Goal: Task Accomplishment & Management: Complete application form

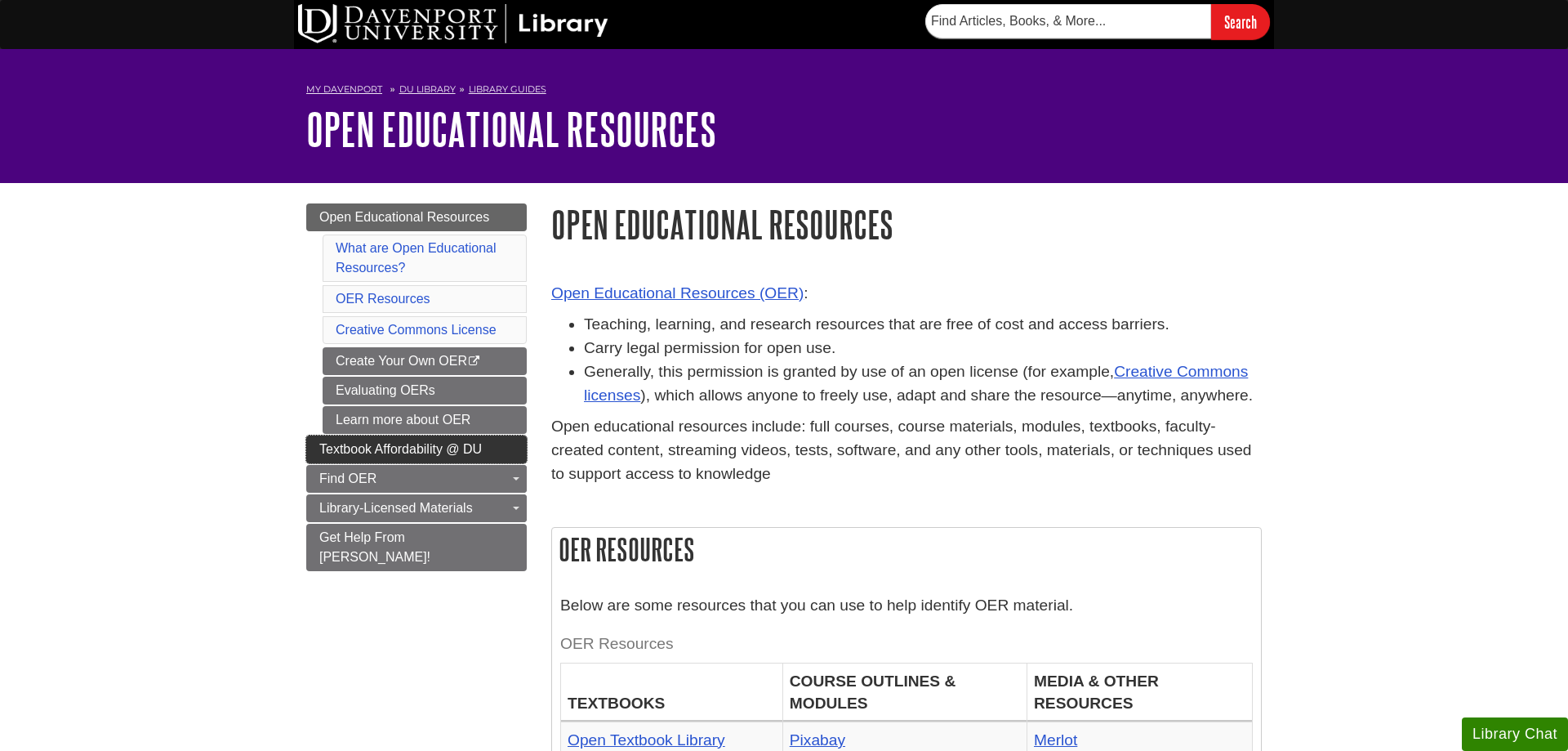
click at [348, 456] on span "Textbook Affordability @ DU" at bounding box center [400, 449] width 163 height 14
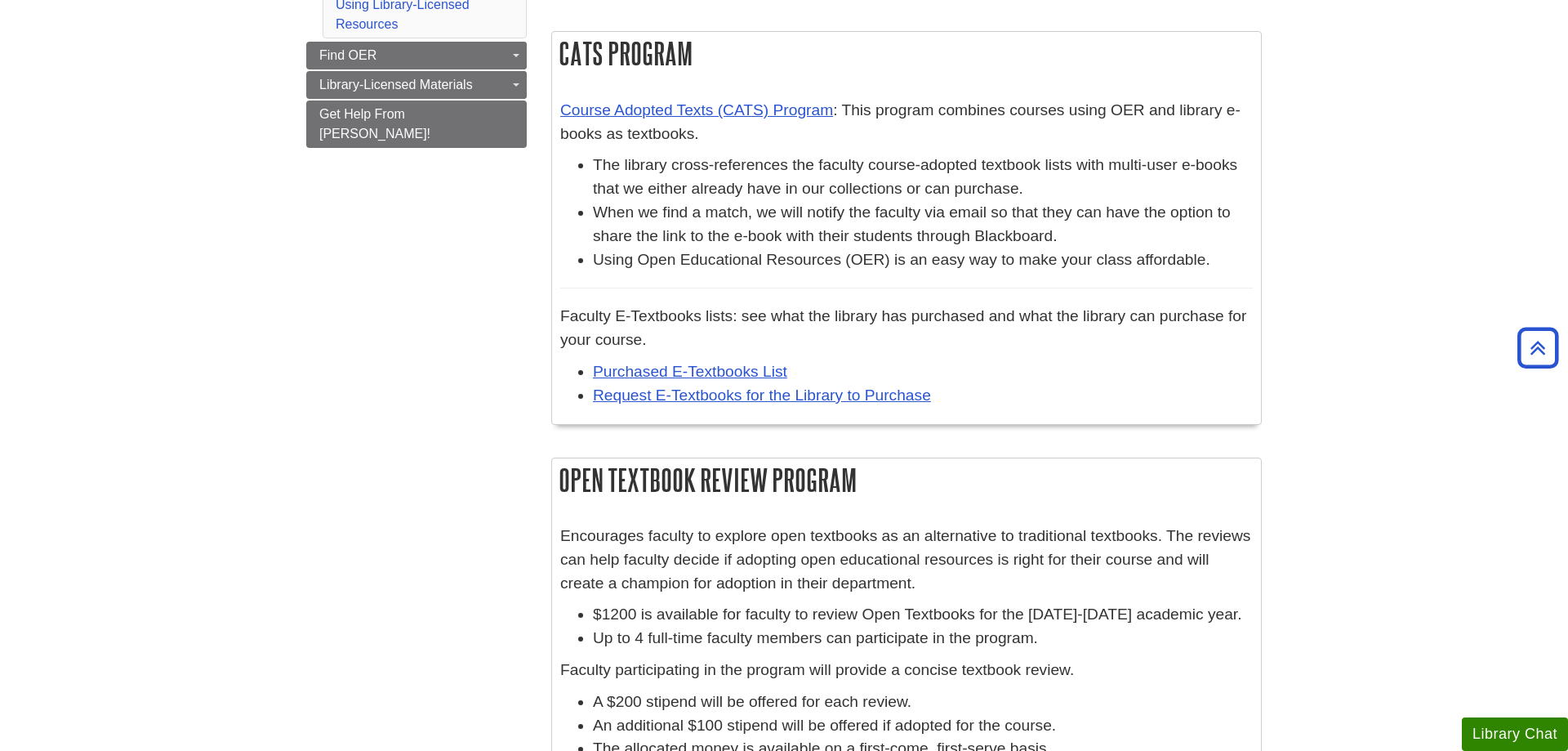
scroll to position [667, 0]
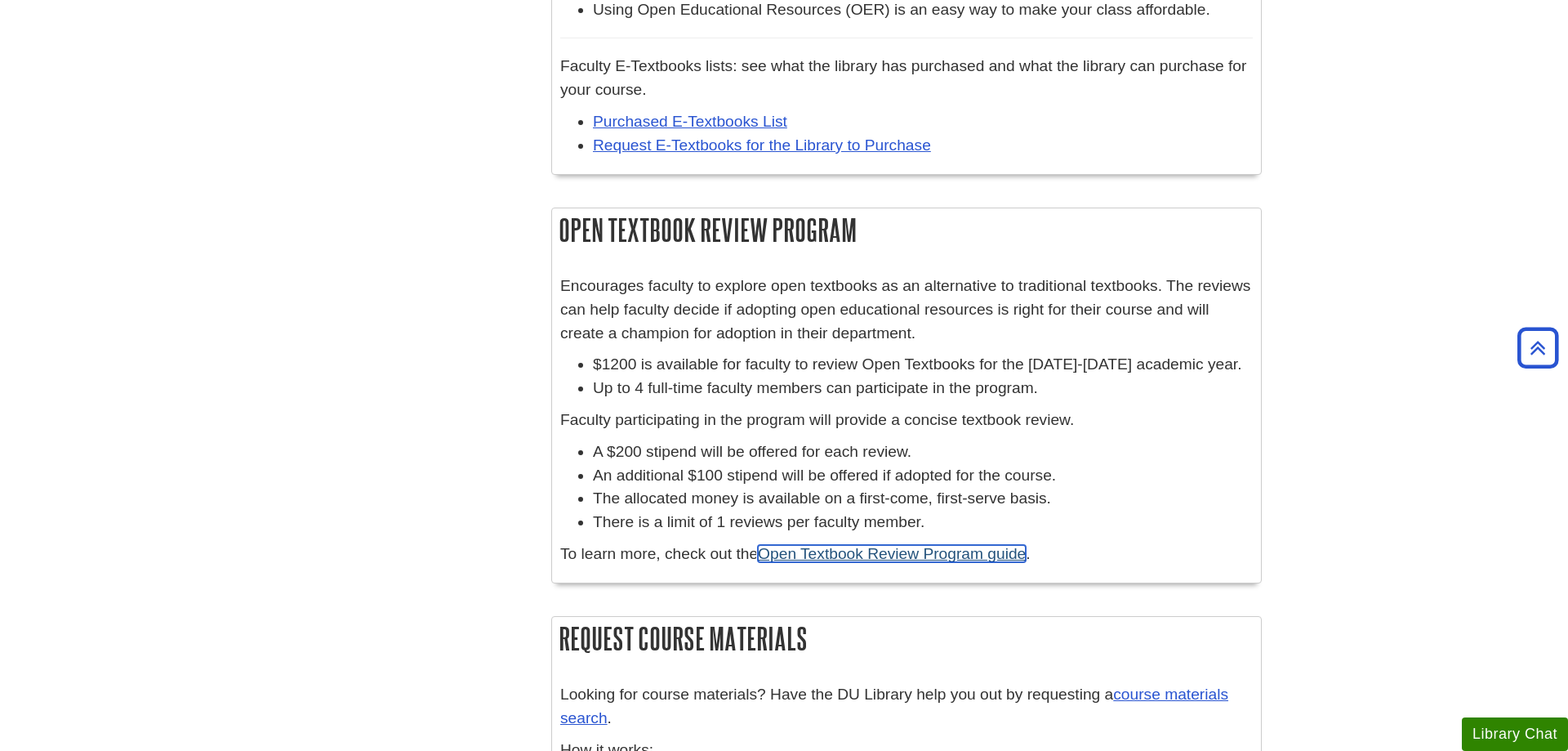
click at [995, 562] on link "Open Textbook Review Program guide" at bounding box center [892, 554] width 268 height 17
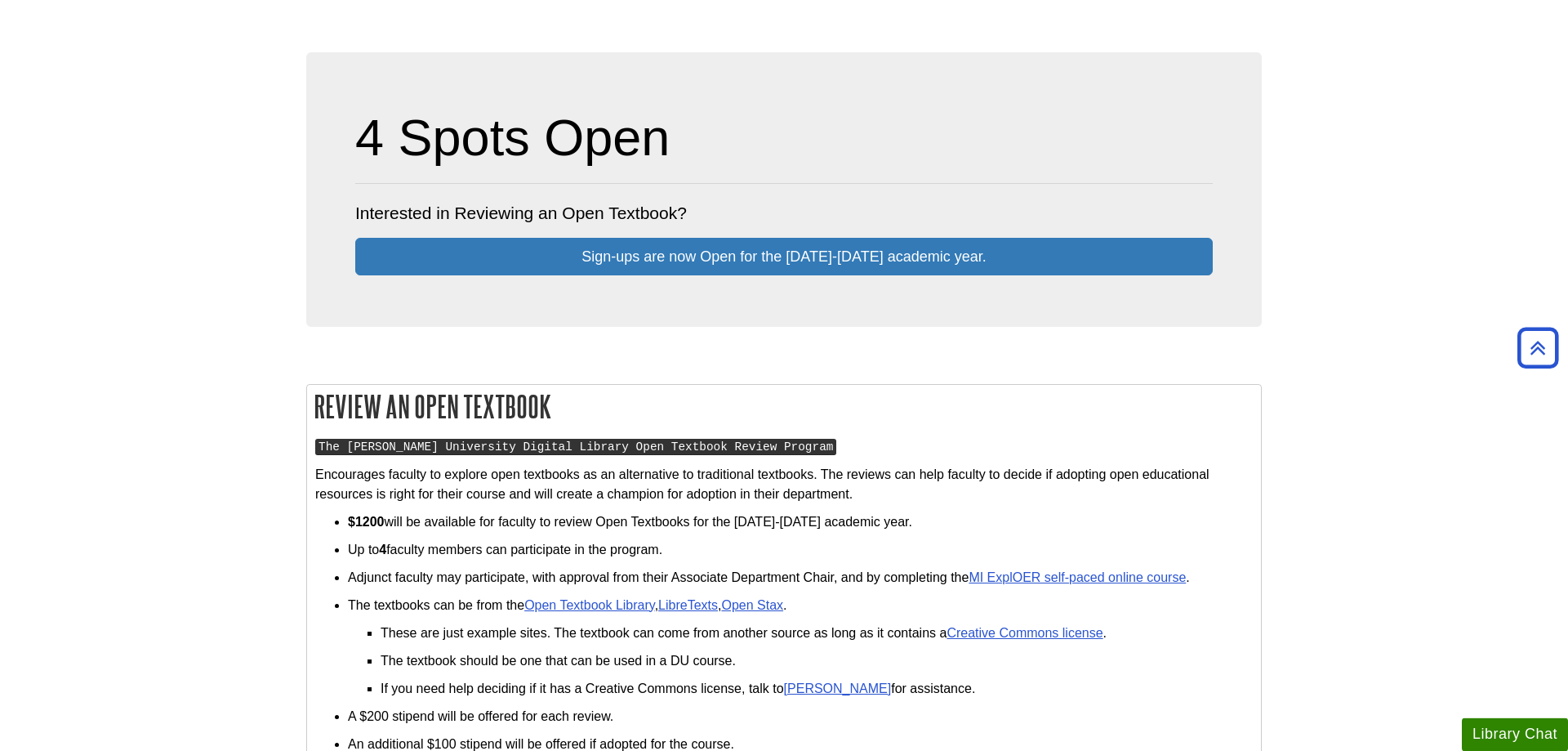
scroll to position [334, 0]
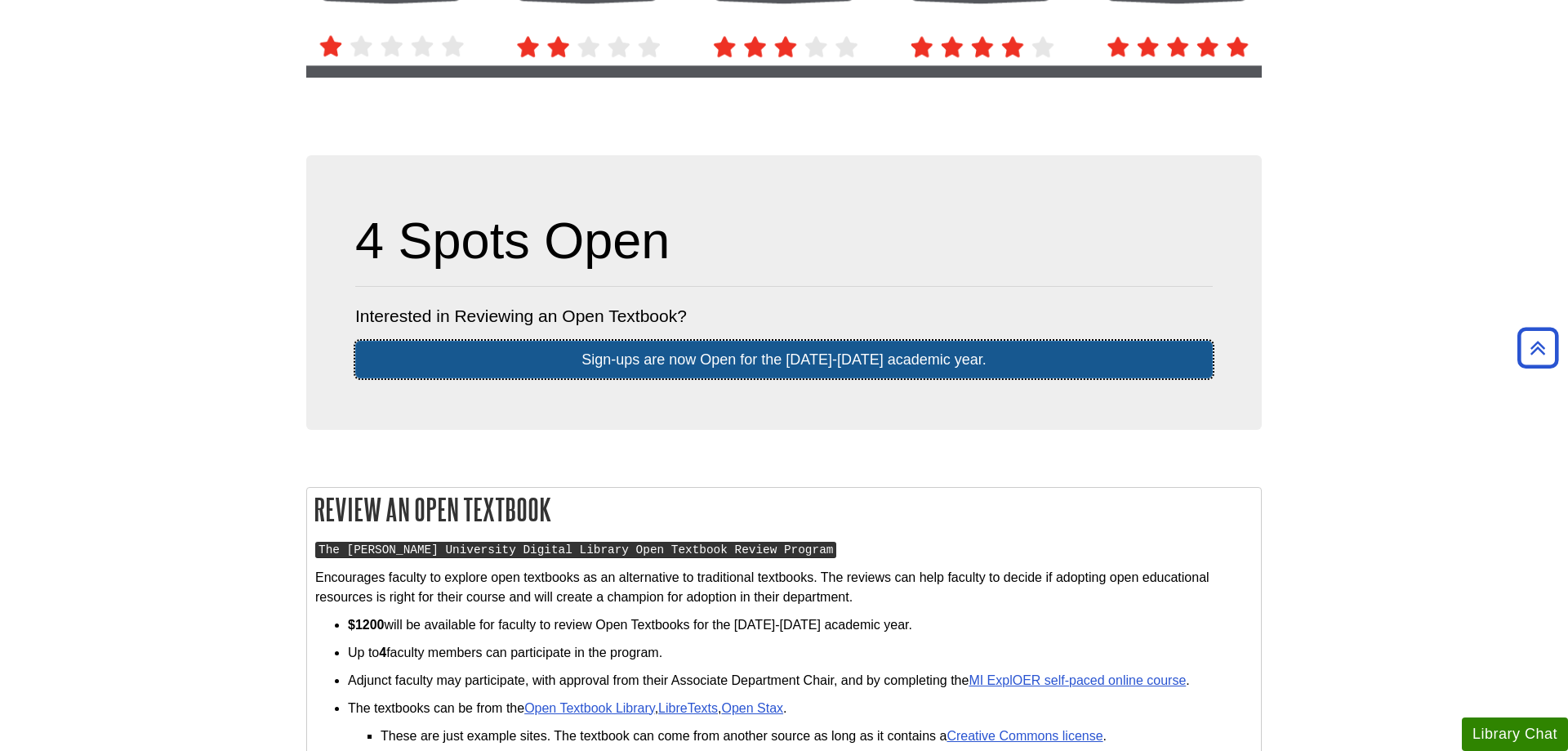
click at [707, 358] on link "Sign-ups are now Open for the [DATE]-[DATE] ​academic​ year." at bounding box center [784, 359] width 857 height 37
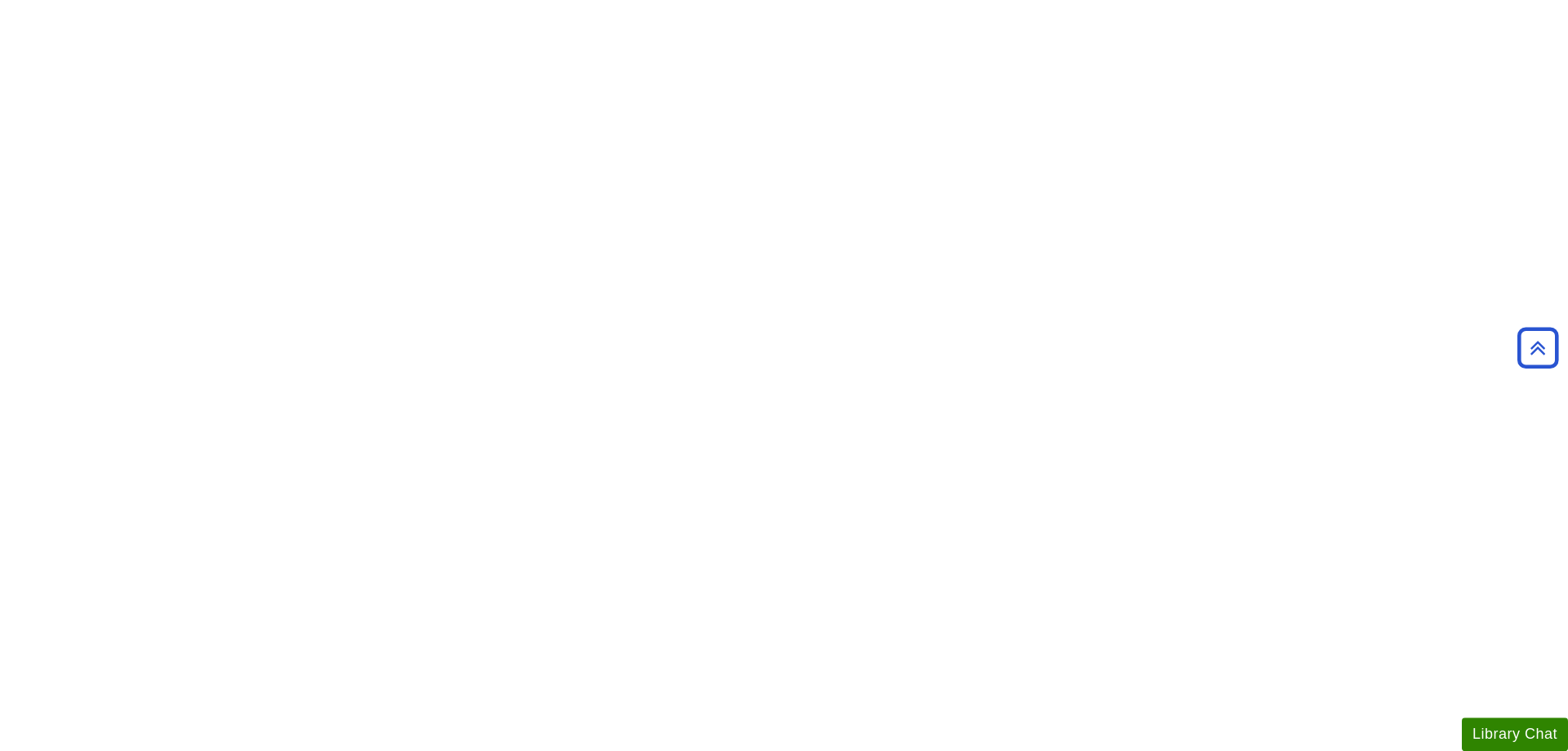
scroll to position [583, 0]
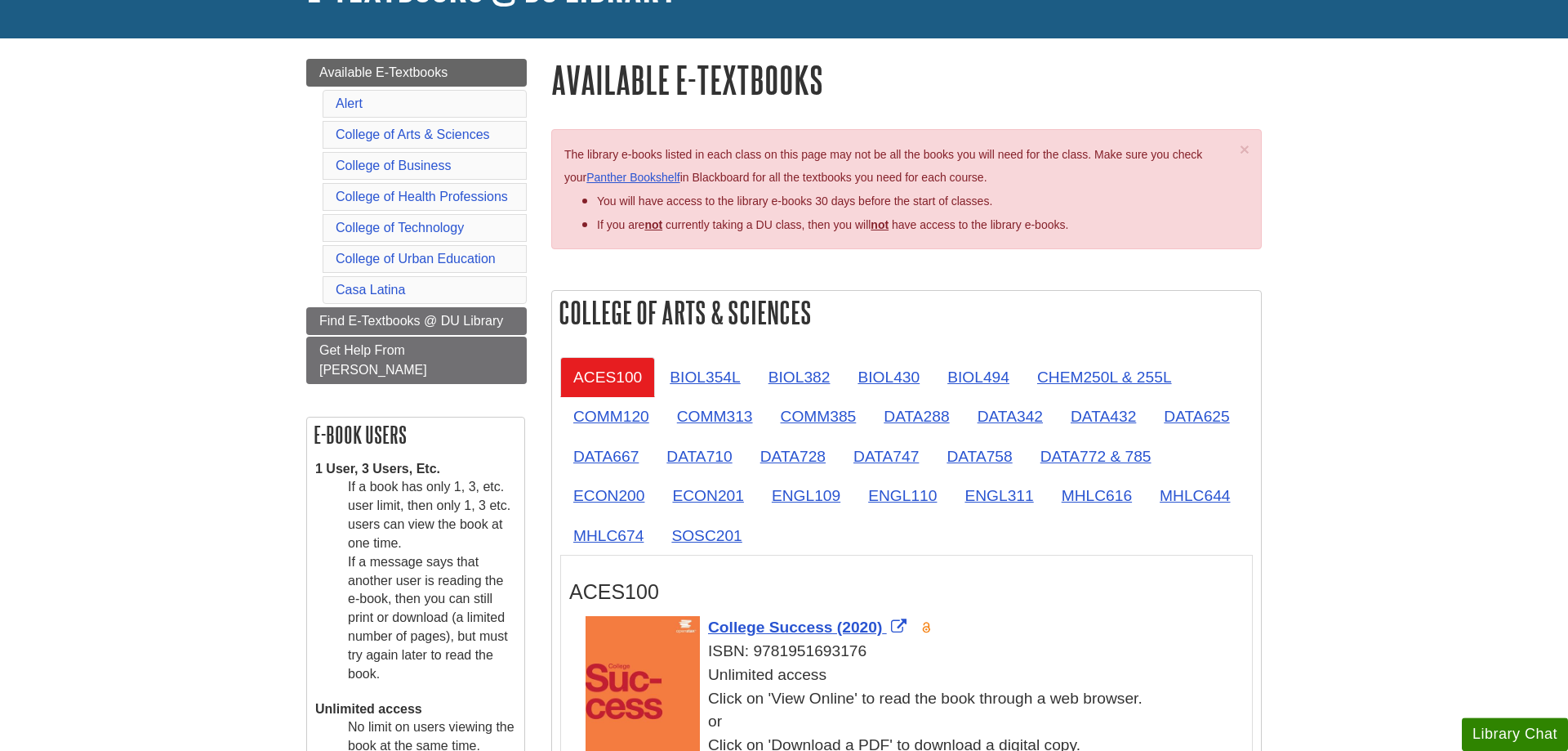
scroll to position [167, 0]
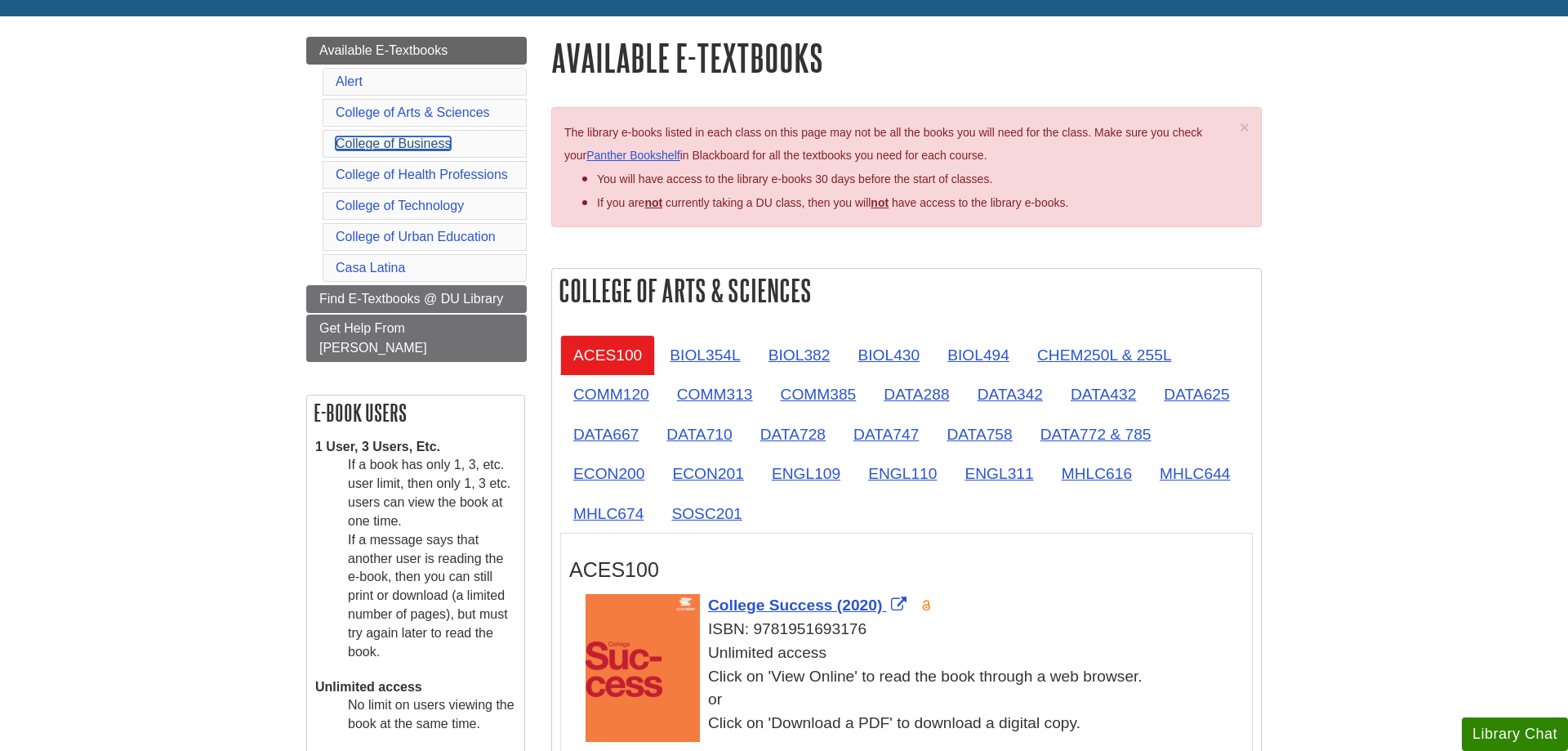
click at [367, 139] on link "College of Business" at bounding box center [392, 143] width 115 height 14
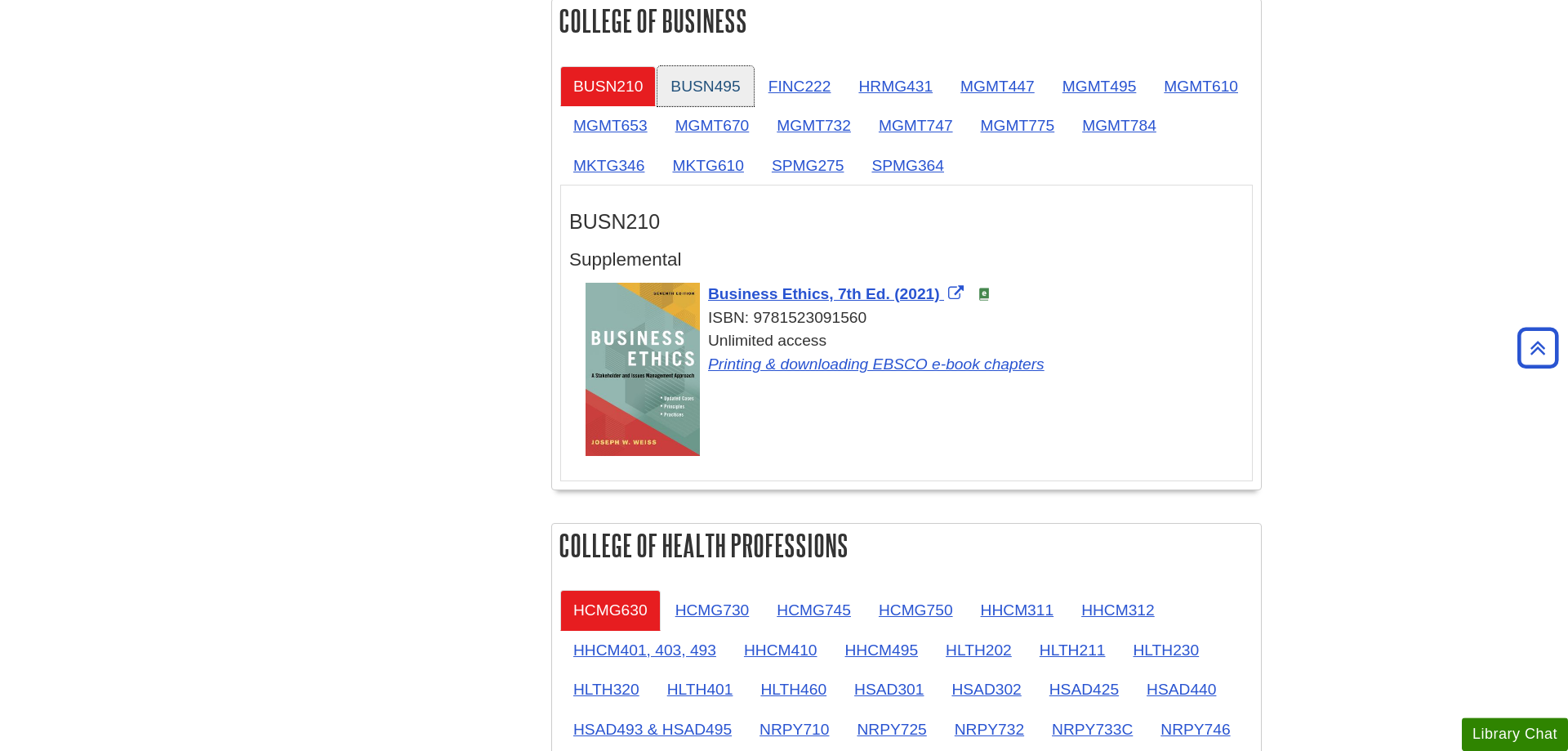
click at [707, 81] on link "BUSN495" at bounding box center [705, 86] width 95 height 40
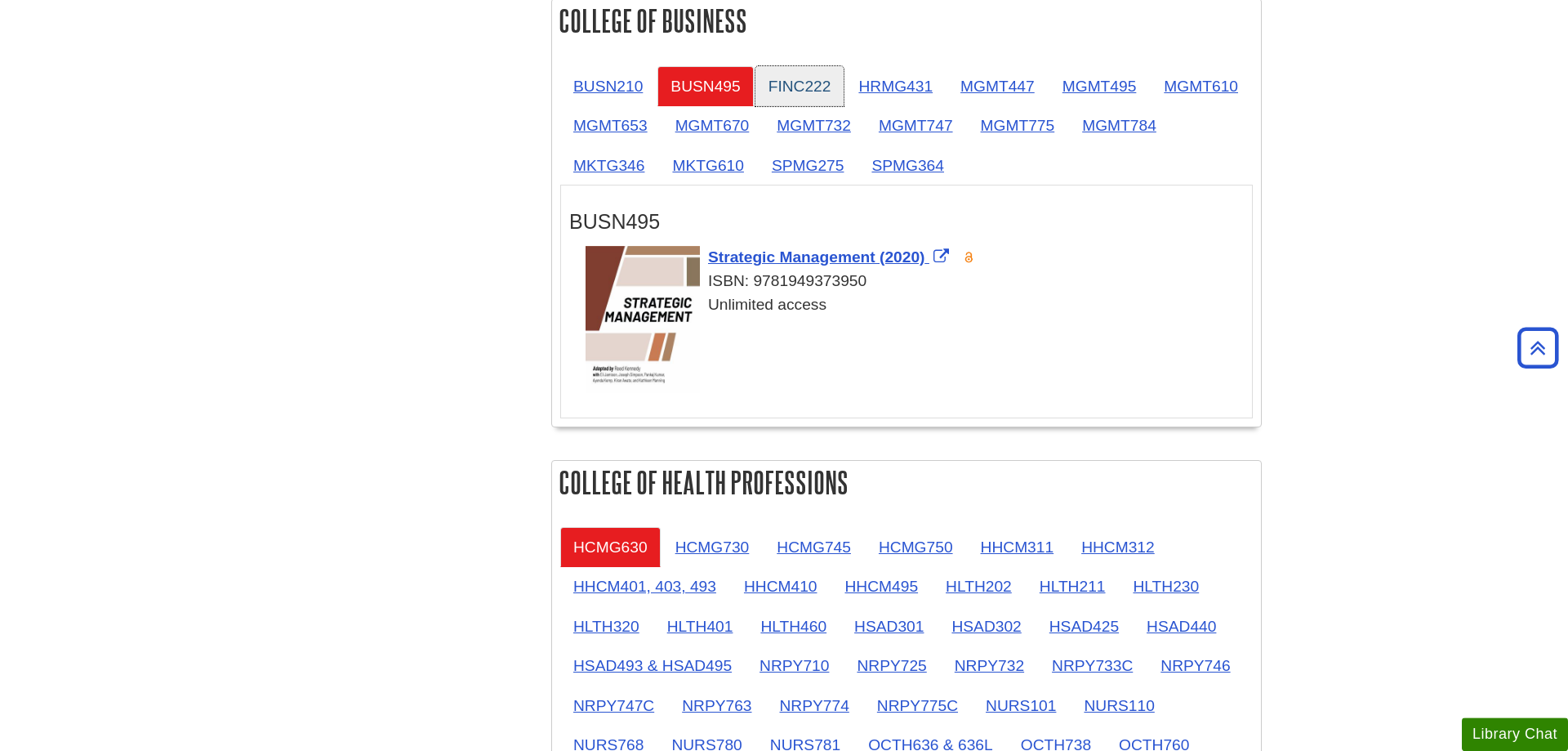
click at [804, 87] on link "FINC222" at bounding box center [799, 86] width 89 height 40
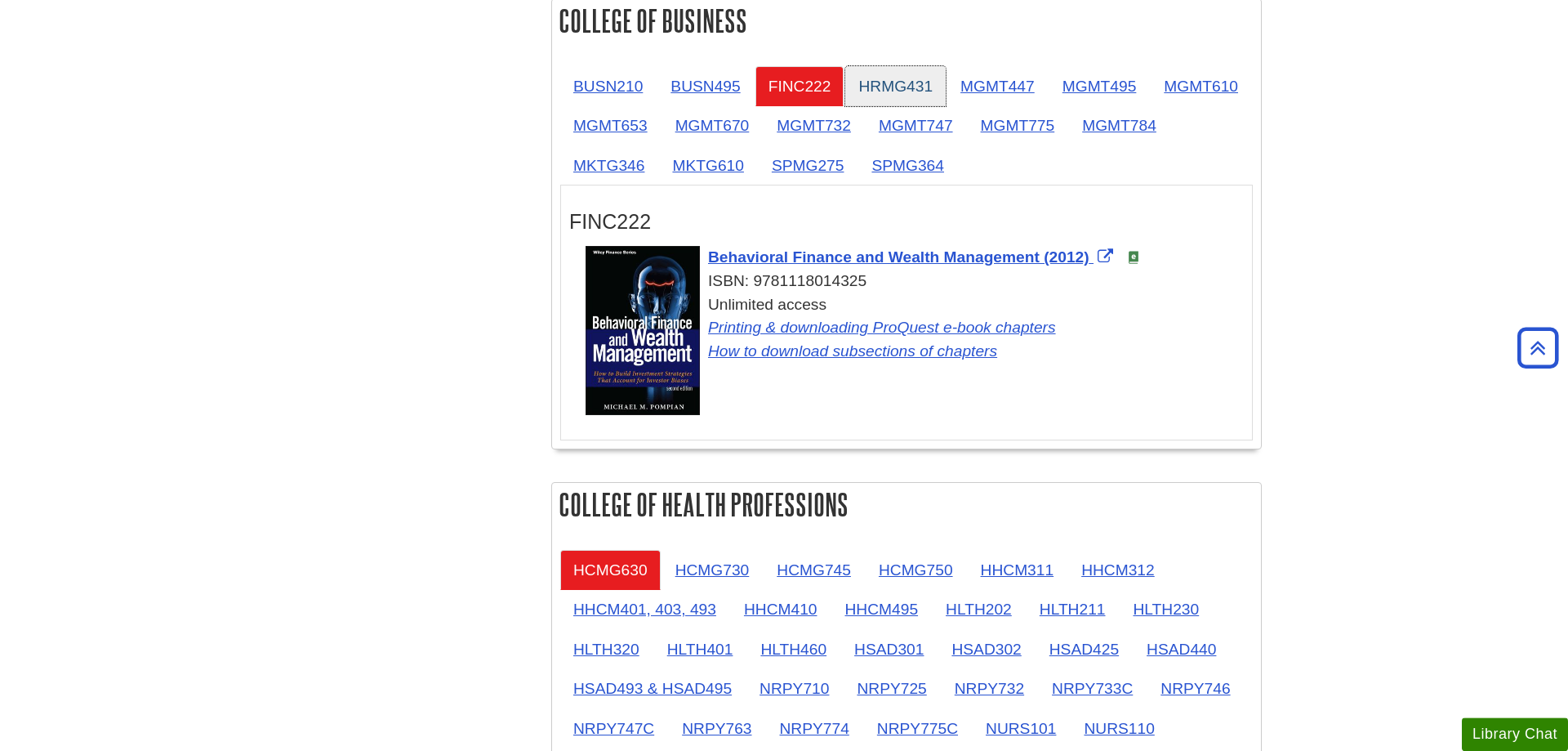
click at [891, 86] on link "HRMG431" at bounding box center [895, 86] width 100 height 40
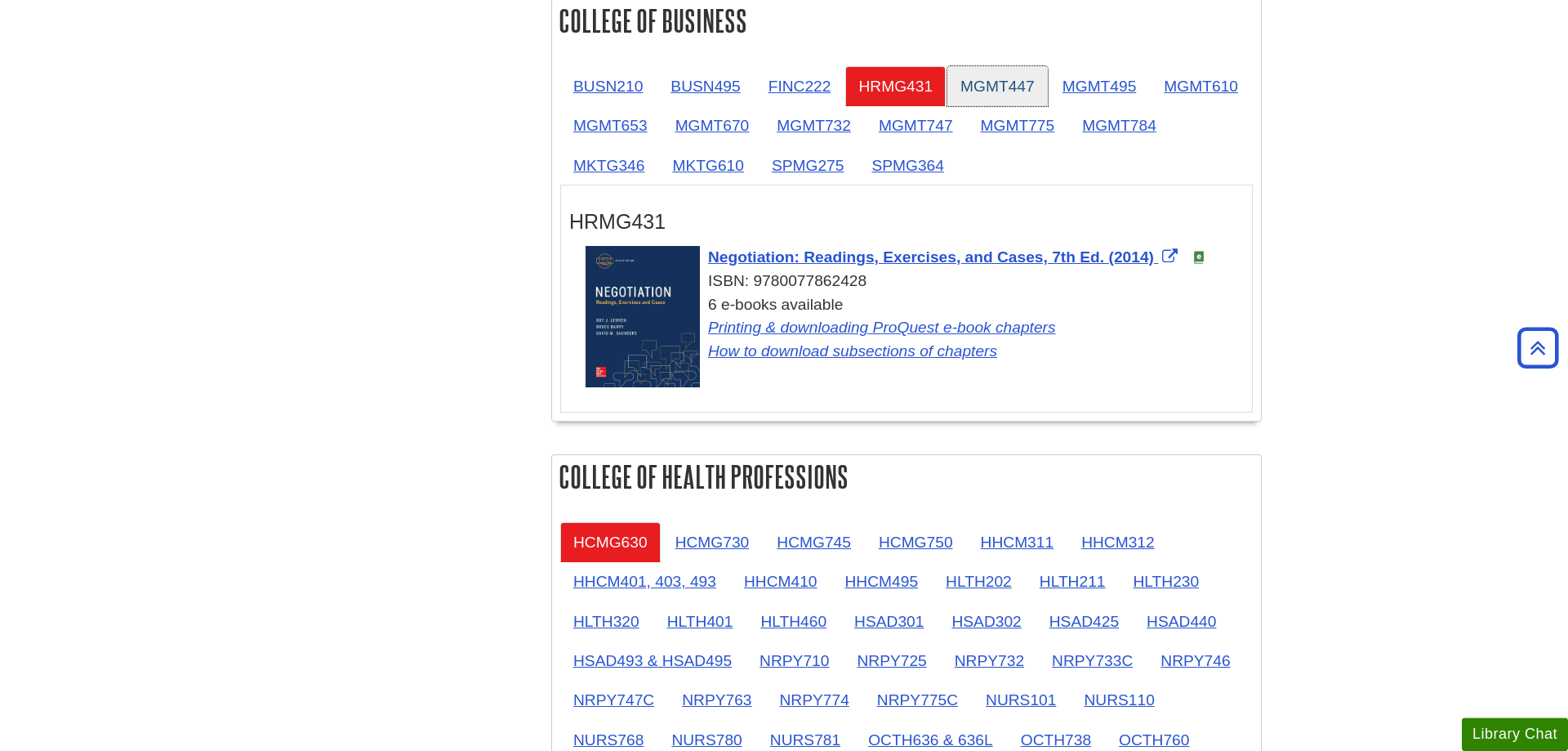
click at [985, 82] on link "MGMT447" at bounding box center [996, 86] width 100 height 40
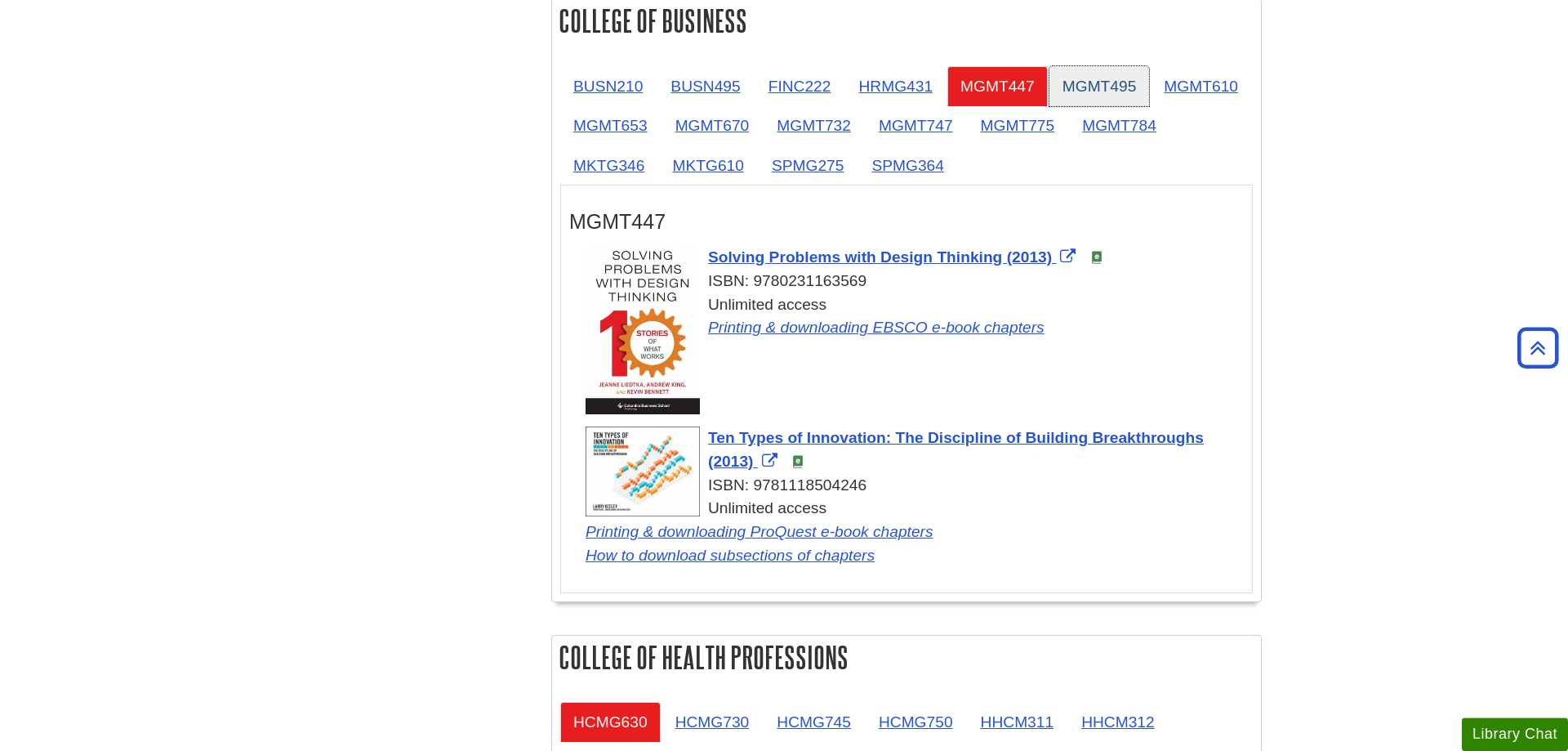
click at [1136, 85] on link "MGMT495" at bounding box center [1099, 86] width 100 height 40
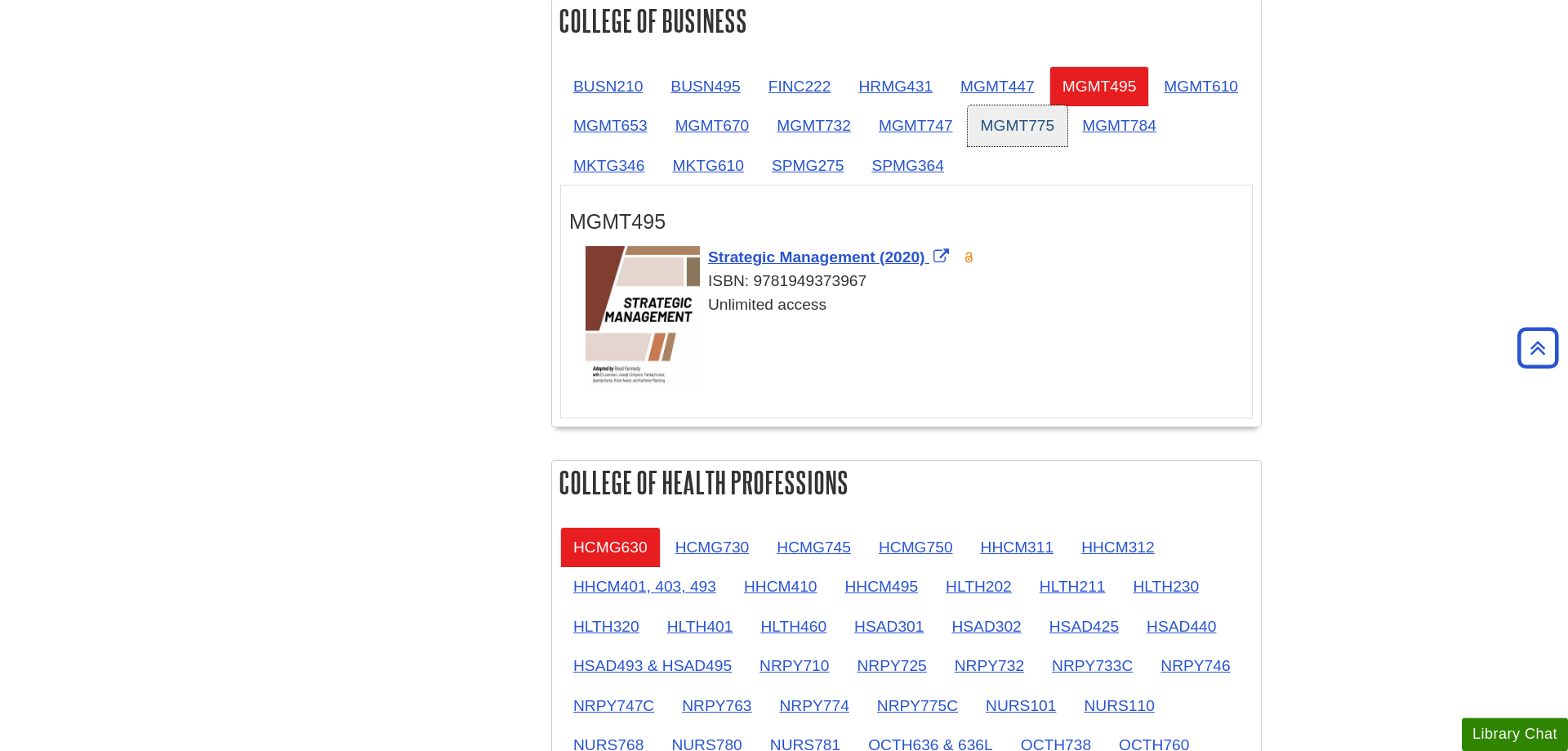
click at [1068, 119] on link "MGMT775" at bounding box center [1017, 126] width 100 height 40
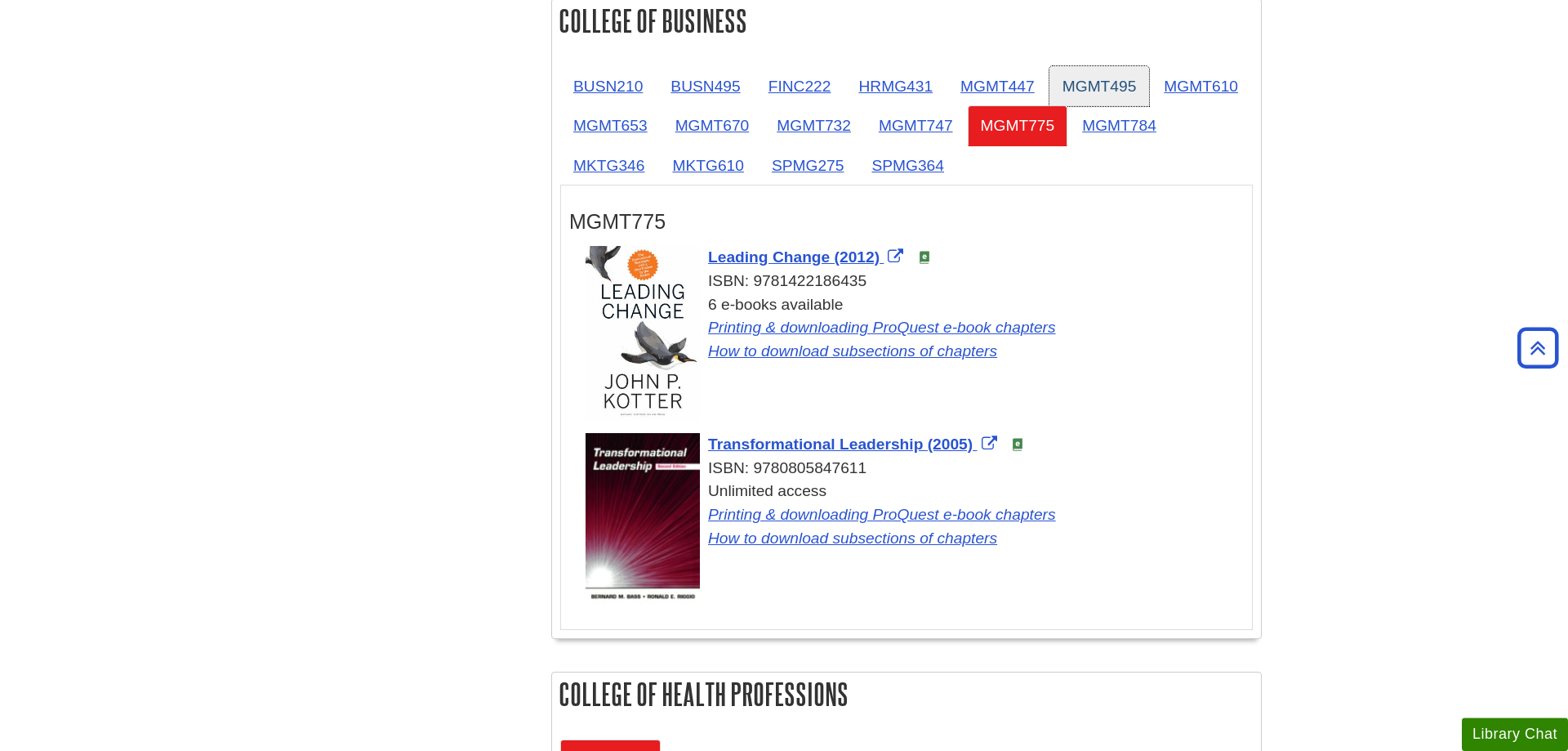
click at [1111, 83] on link "MGMT495" at bounding box center [1099, 86] width 100 height 40
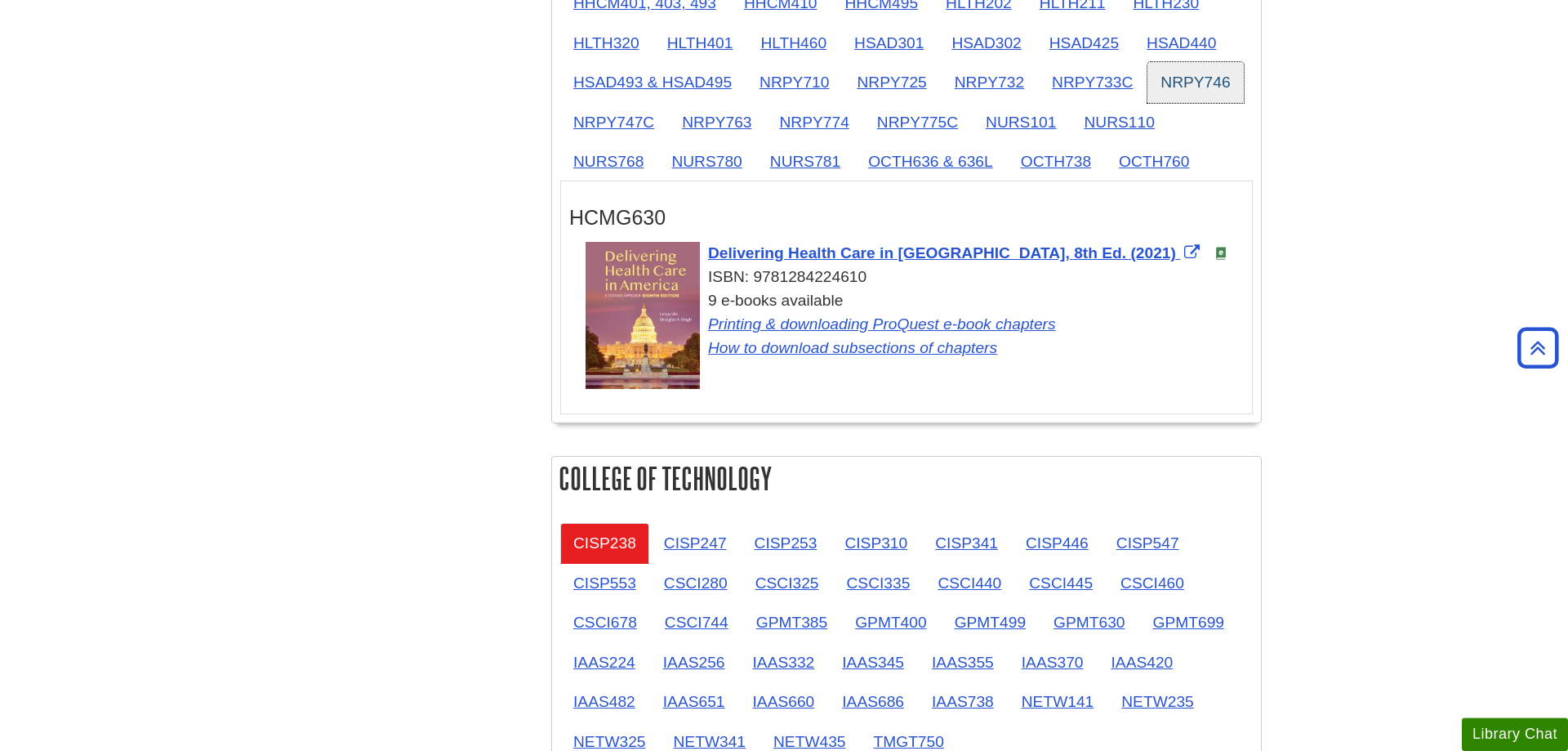
scroll to position [1394, 0]
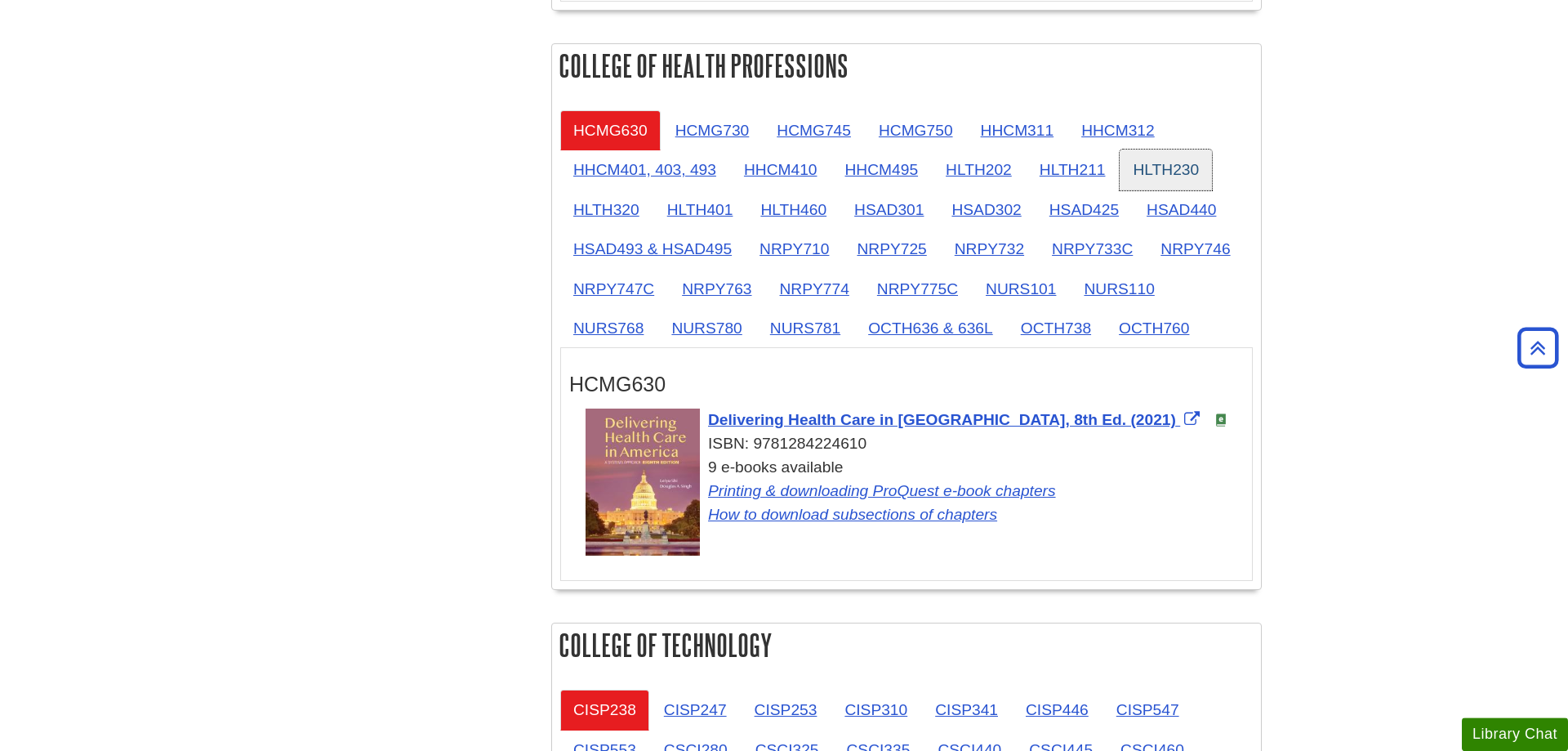
click at [1182, 167] on link "HLTH230" at bounding box center [1165, 170] width 92 height 40
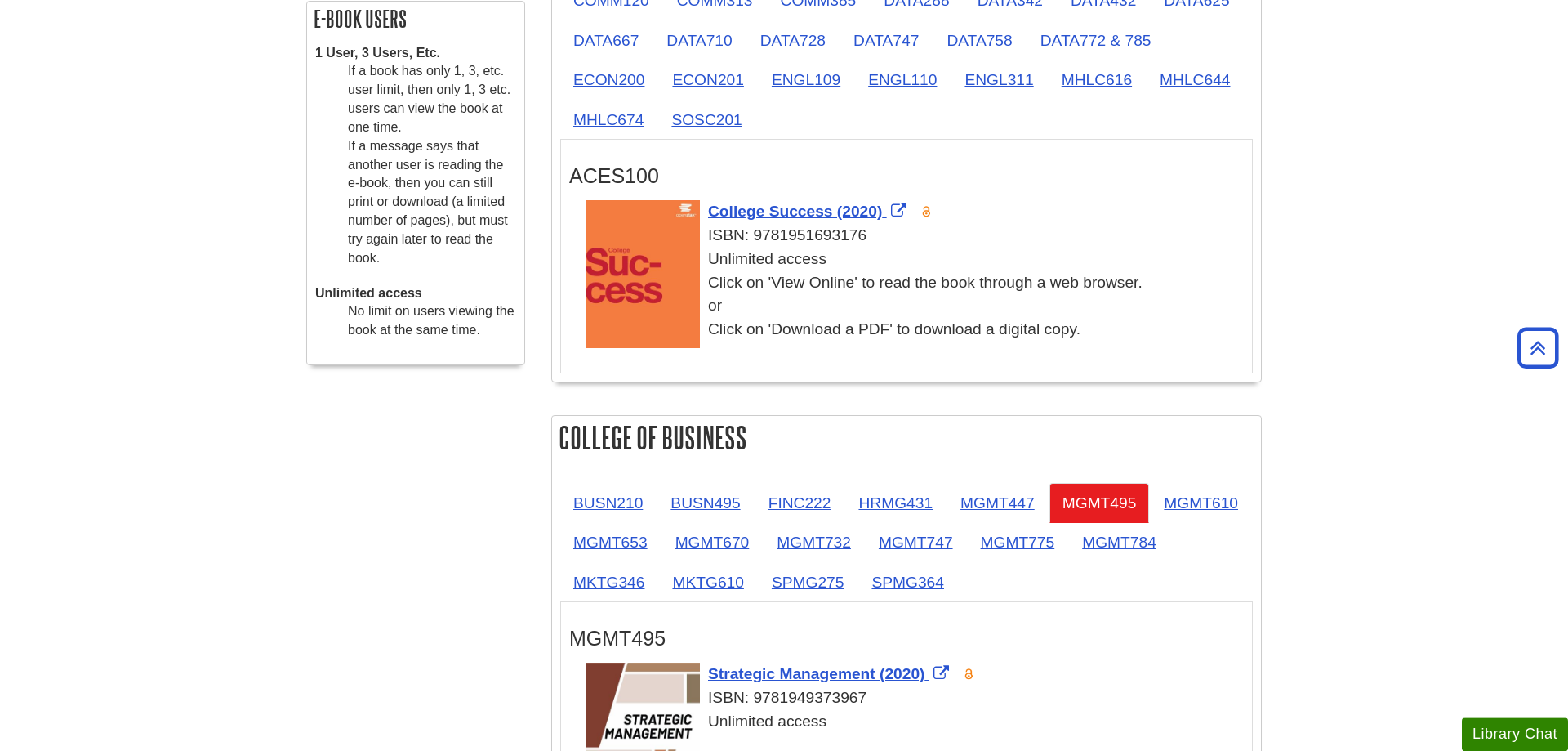
scroll to position [810, 0]
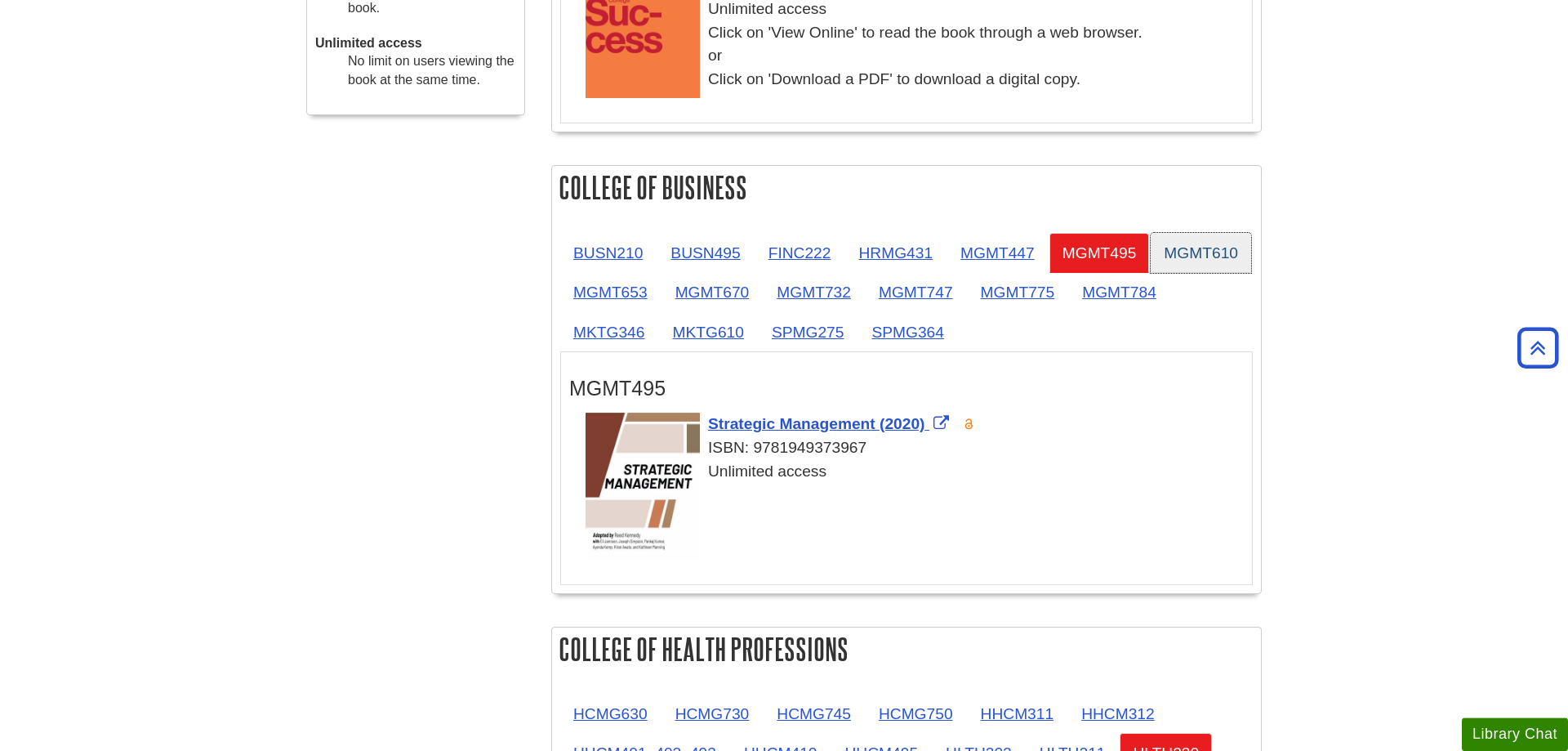
click at [1151, 273] on link "MGMT610" at bounding box center [1200, 253] width 100 height 40
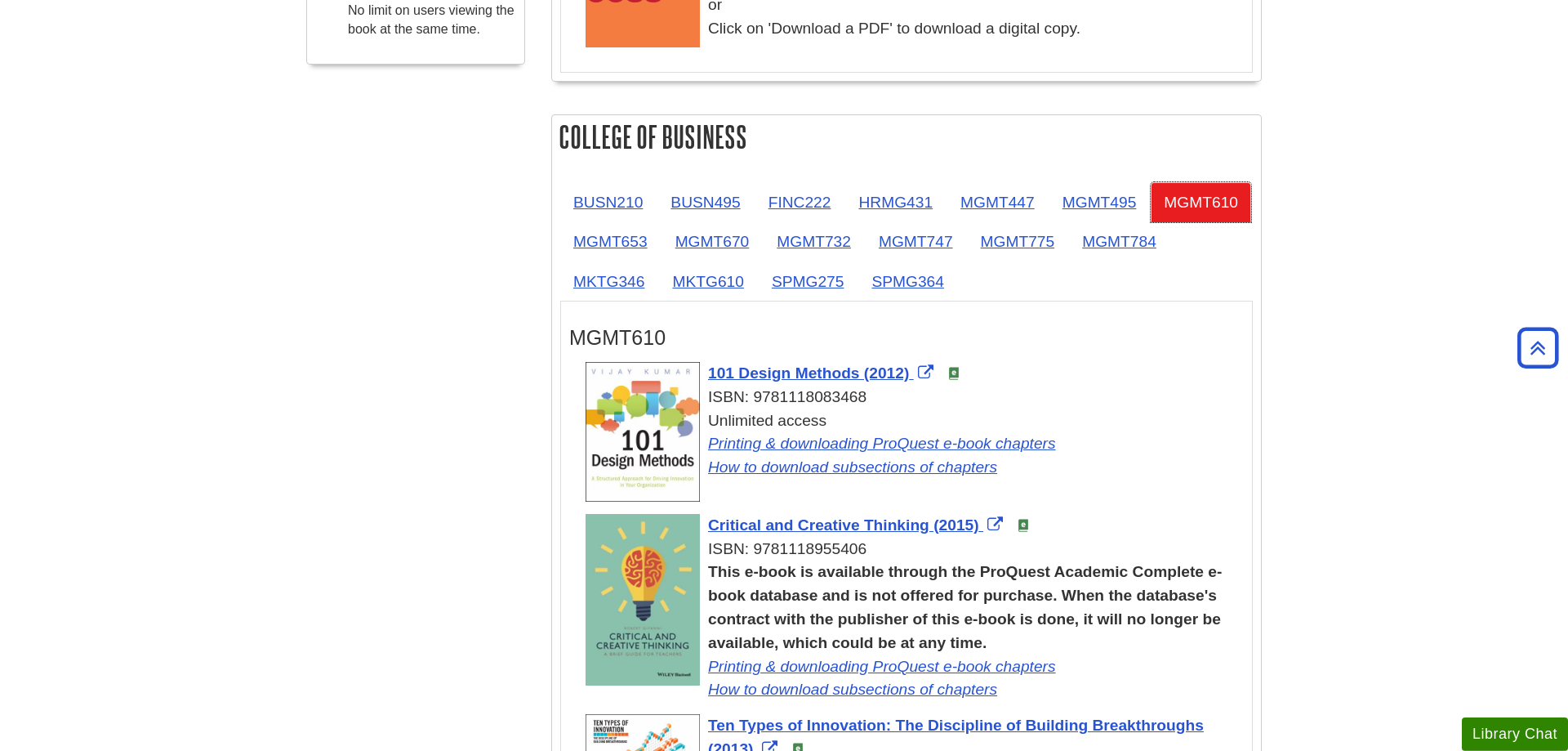
scroll to position [894, 0]
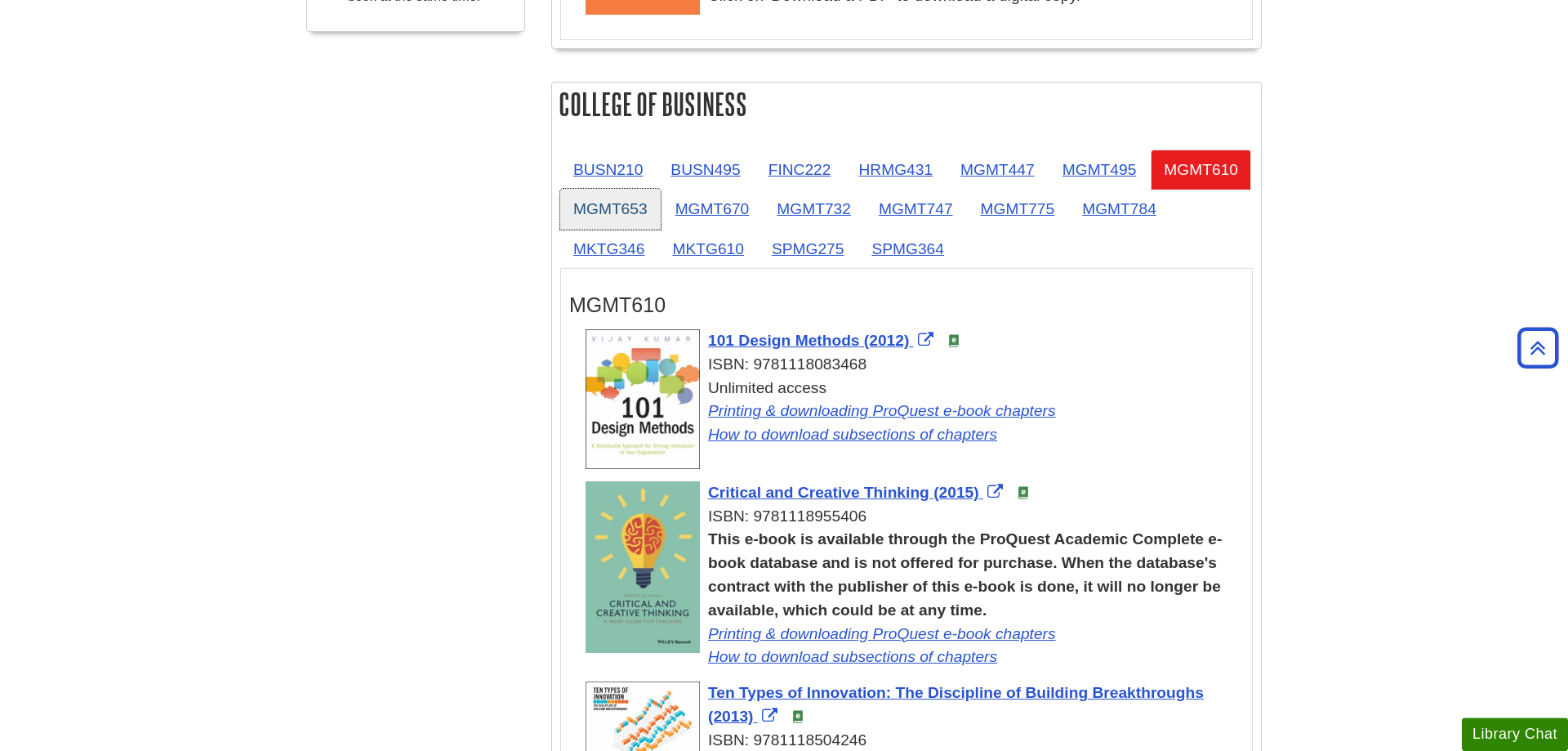
click at [661, 209] on link "MGMT653" at bounding box center [610, 209] width 100 height 40
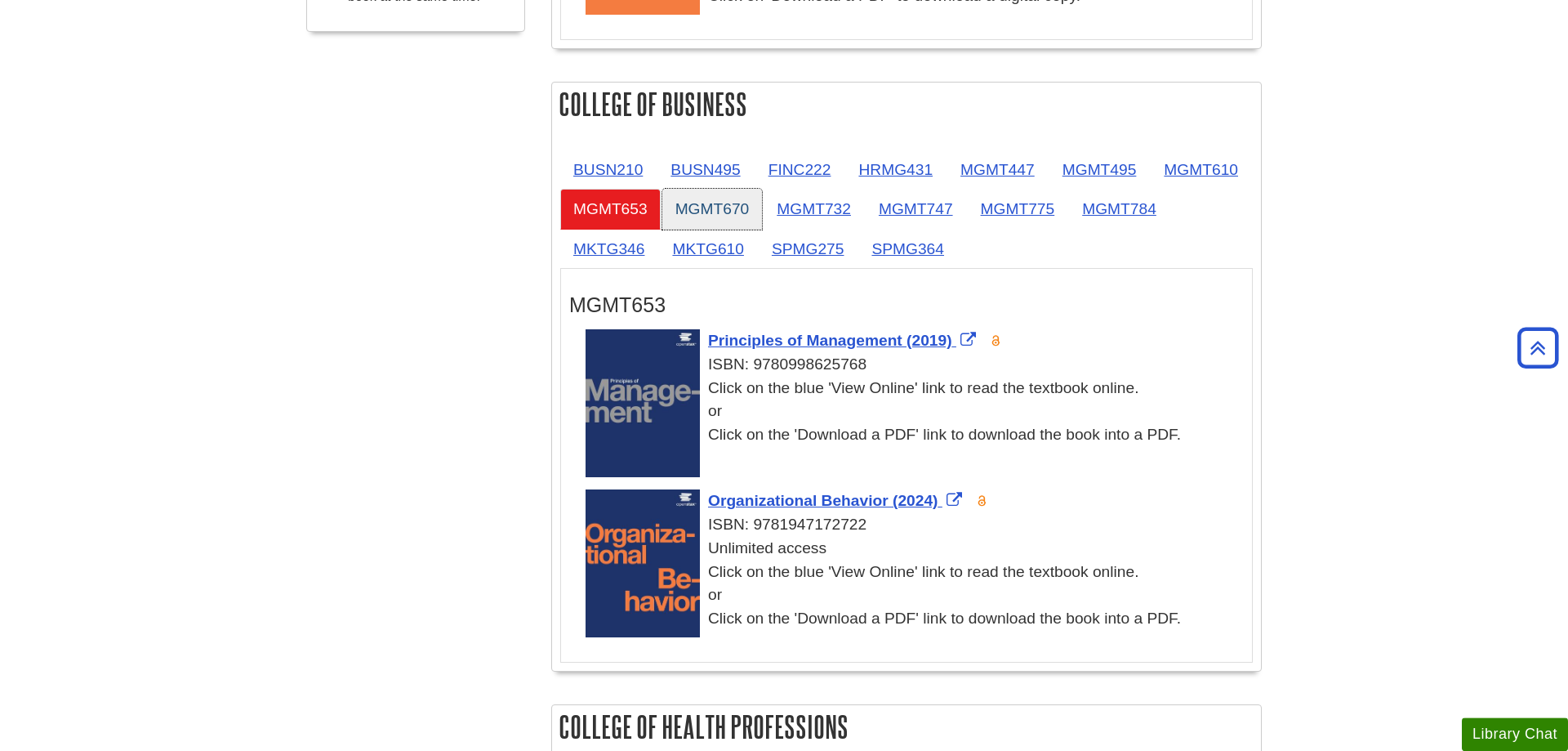
click at [763, 213] on link "MGMT670" at bounding box center [712, 209] width 100 height 40
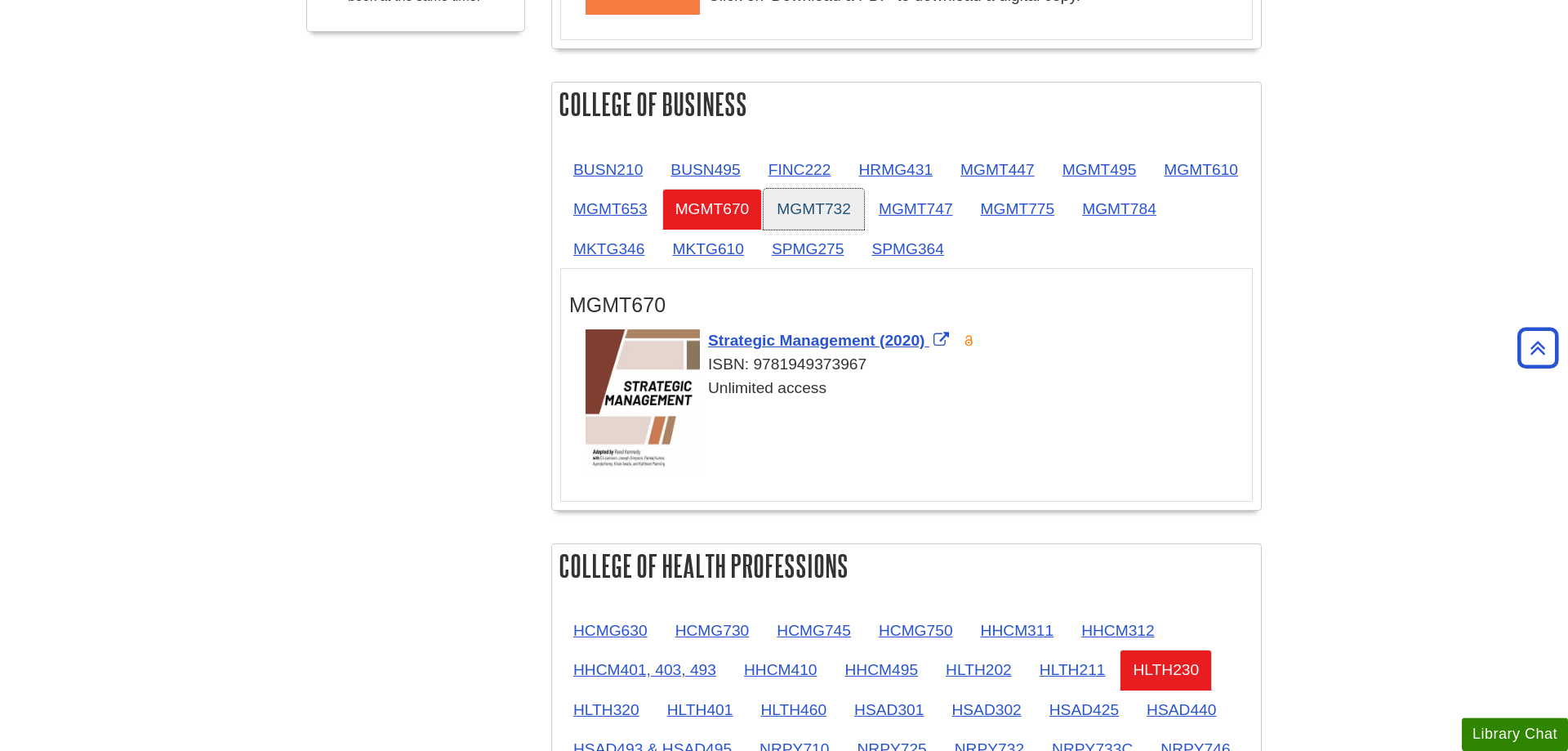
click at [864, 213] on link "MGMT732" at bounding box center [814, 209] width 100 height 40
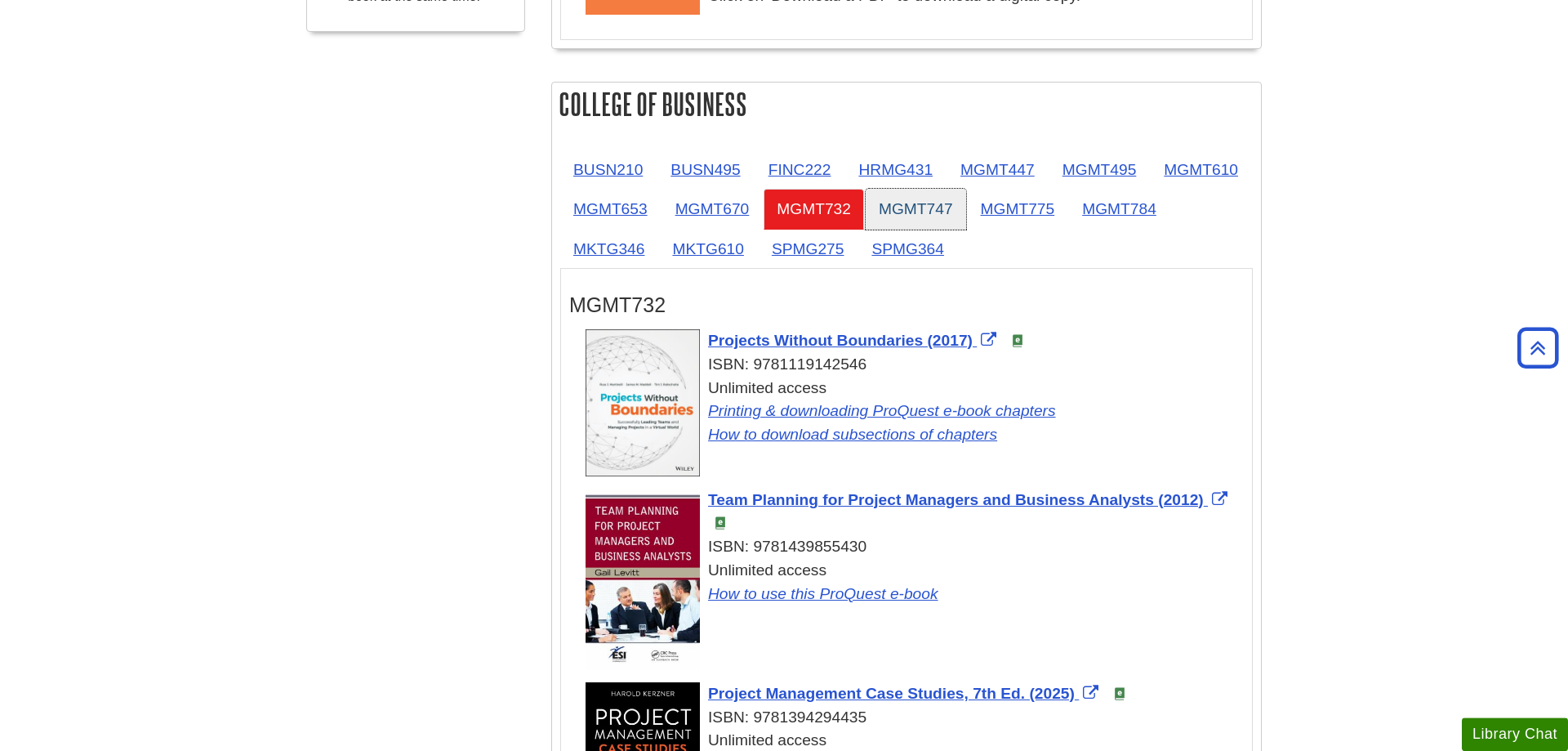
click at [966, 227] on link "MGMT747" at bounding box center [915, 209] width 100 height 40
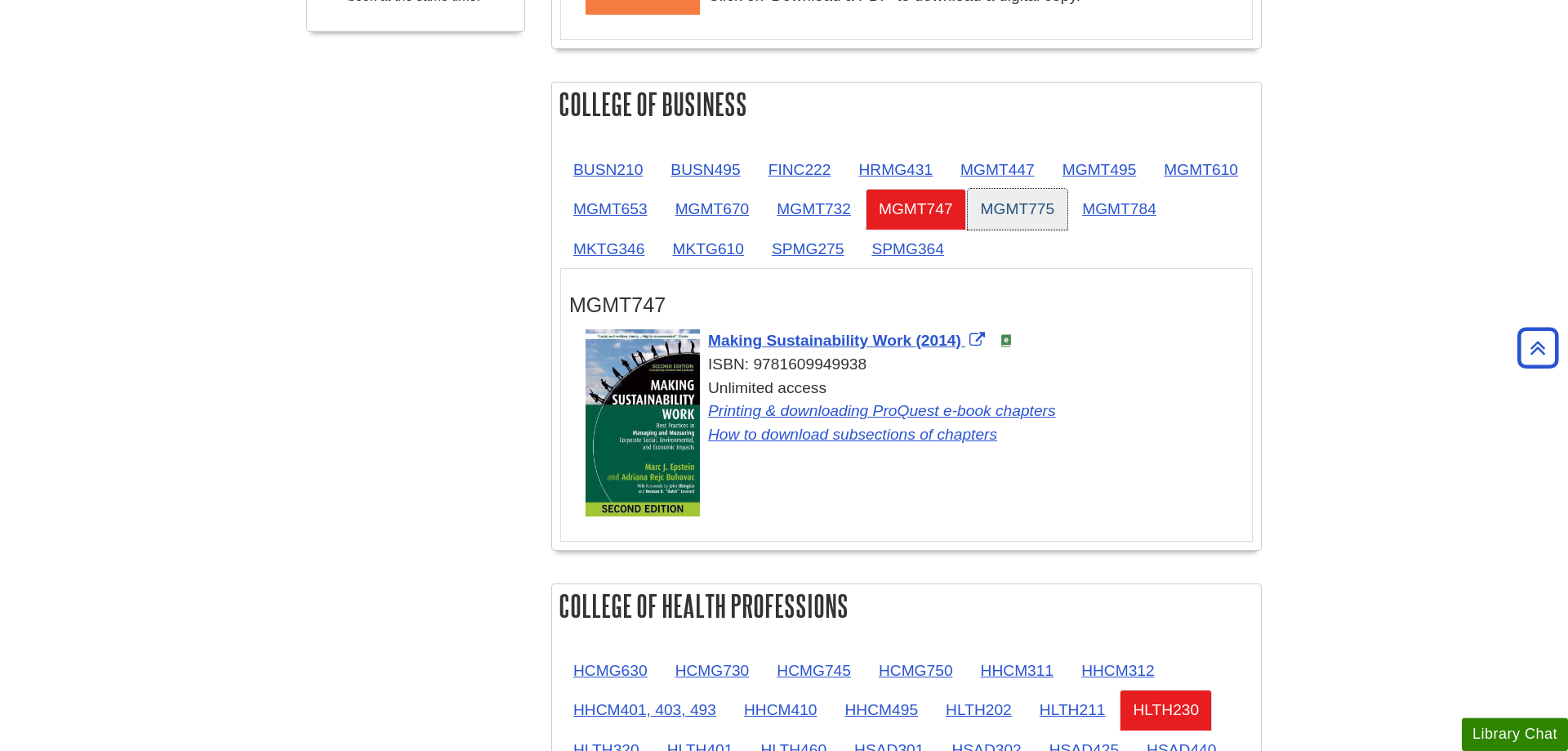
click at [1068, 218] on link "MGMT775" at bounding box center [1017, 209] width 100 height 40
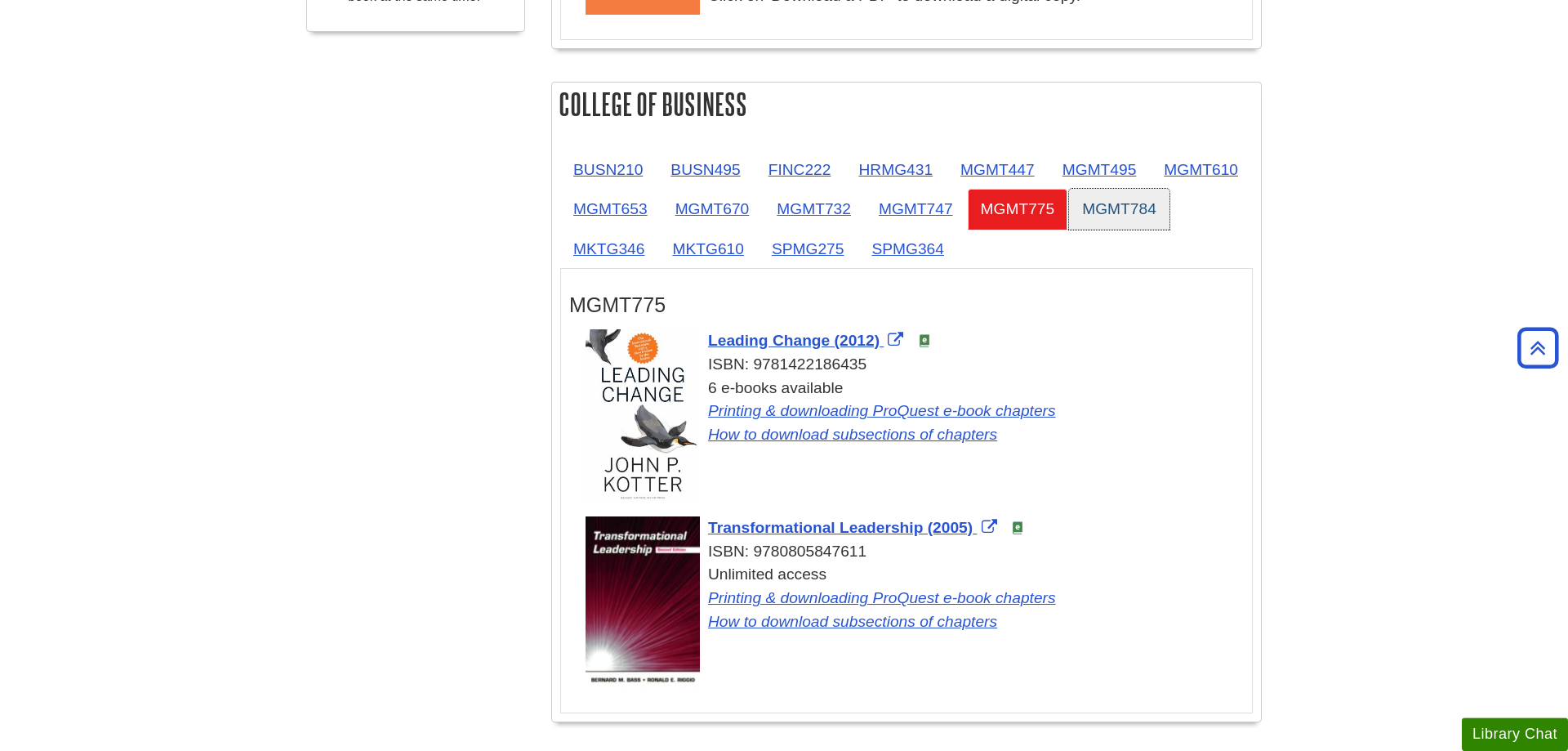
click at [1069, 229] on link "MGMT784" at bounding box center [1118, 209] width 100 height 40
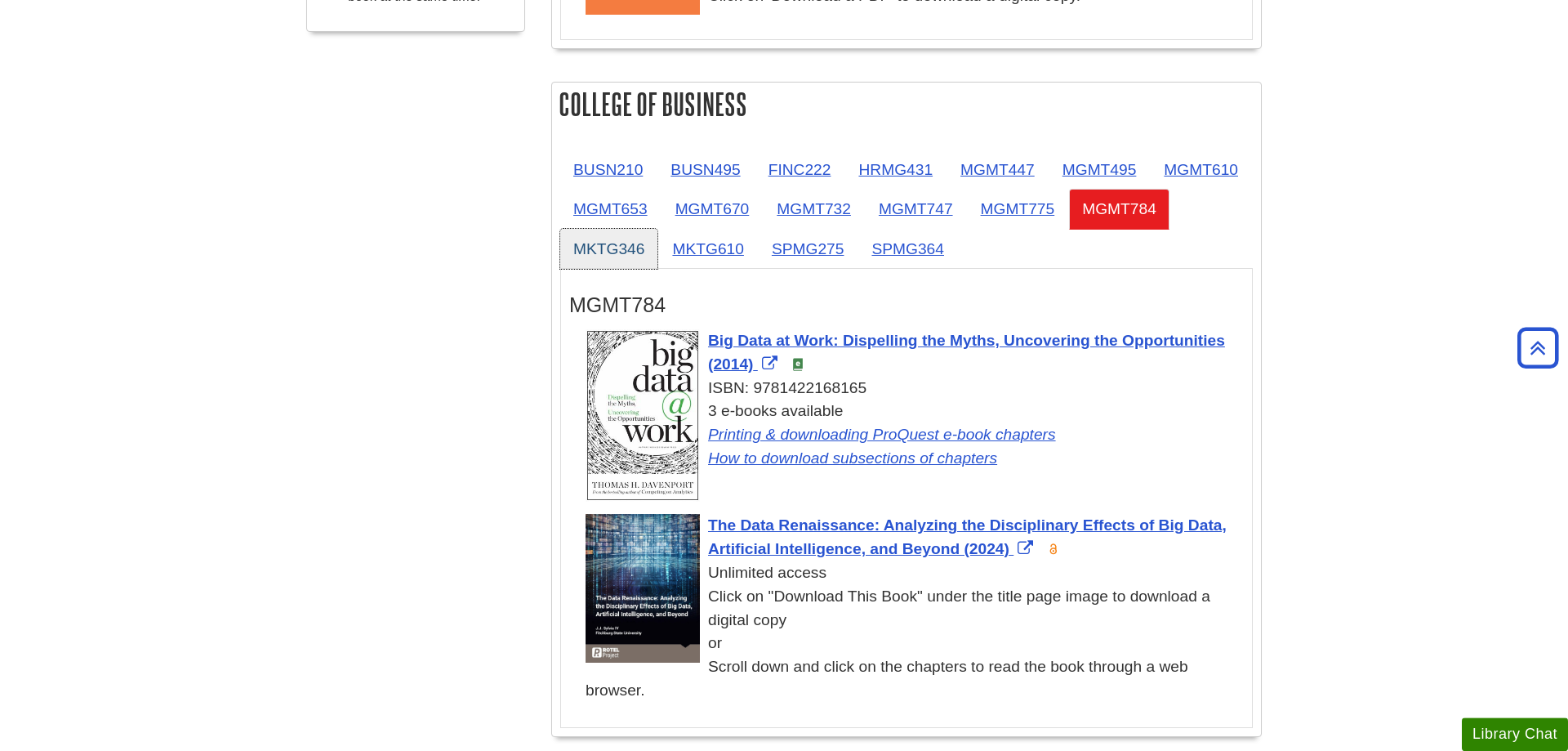
click at [657, 249] on link "MKTG346" at bounding box center [609, 249] width 97 height 40
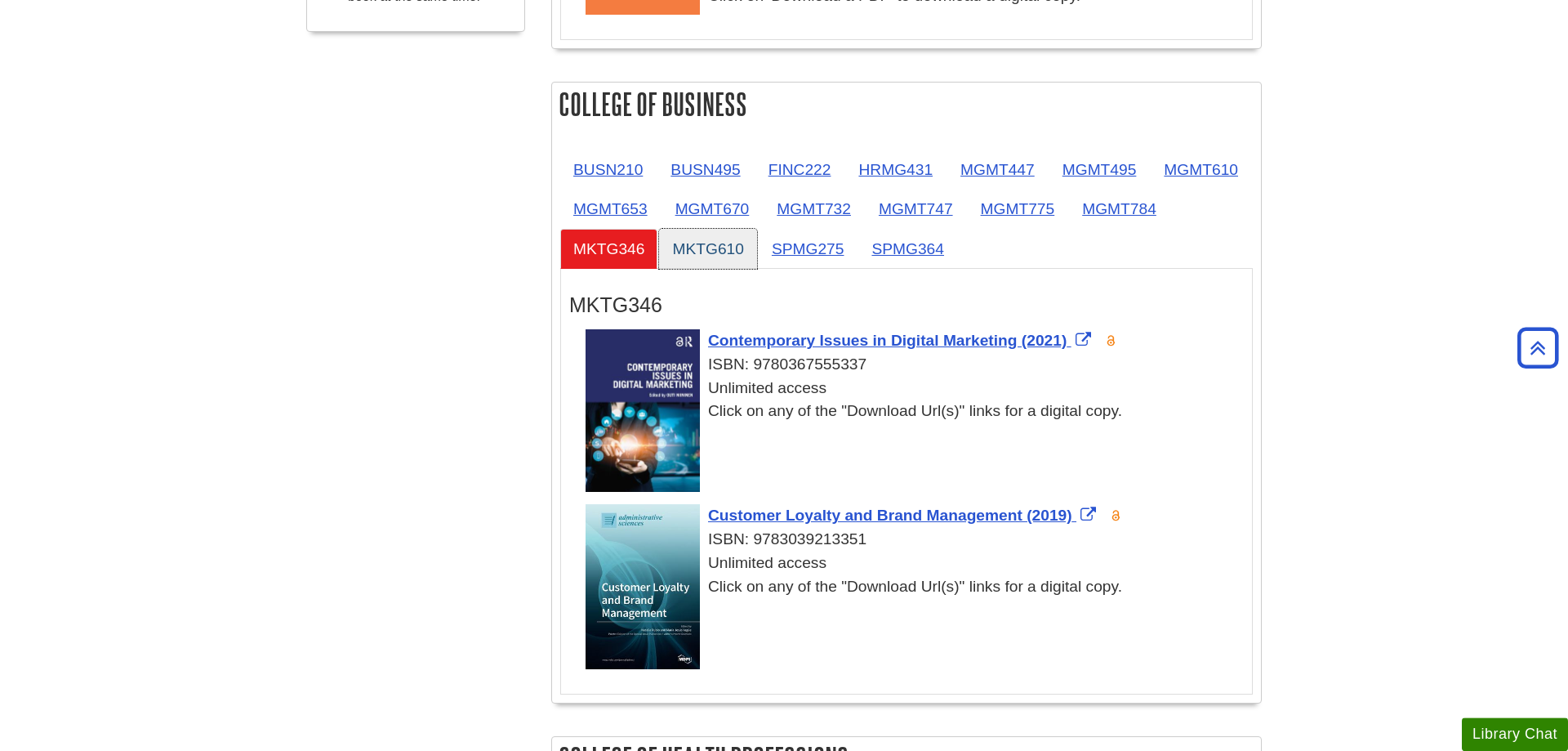
click at [756, 246] on link "MKTG610" at bounding box center [708, 249] width 97 height 40
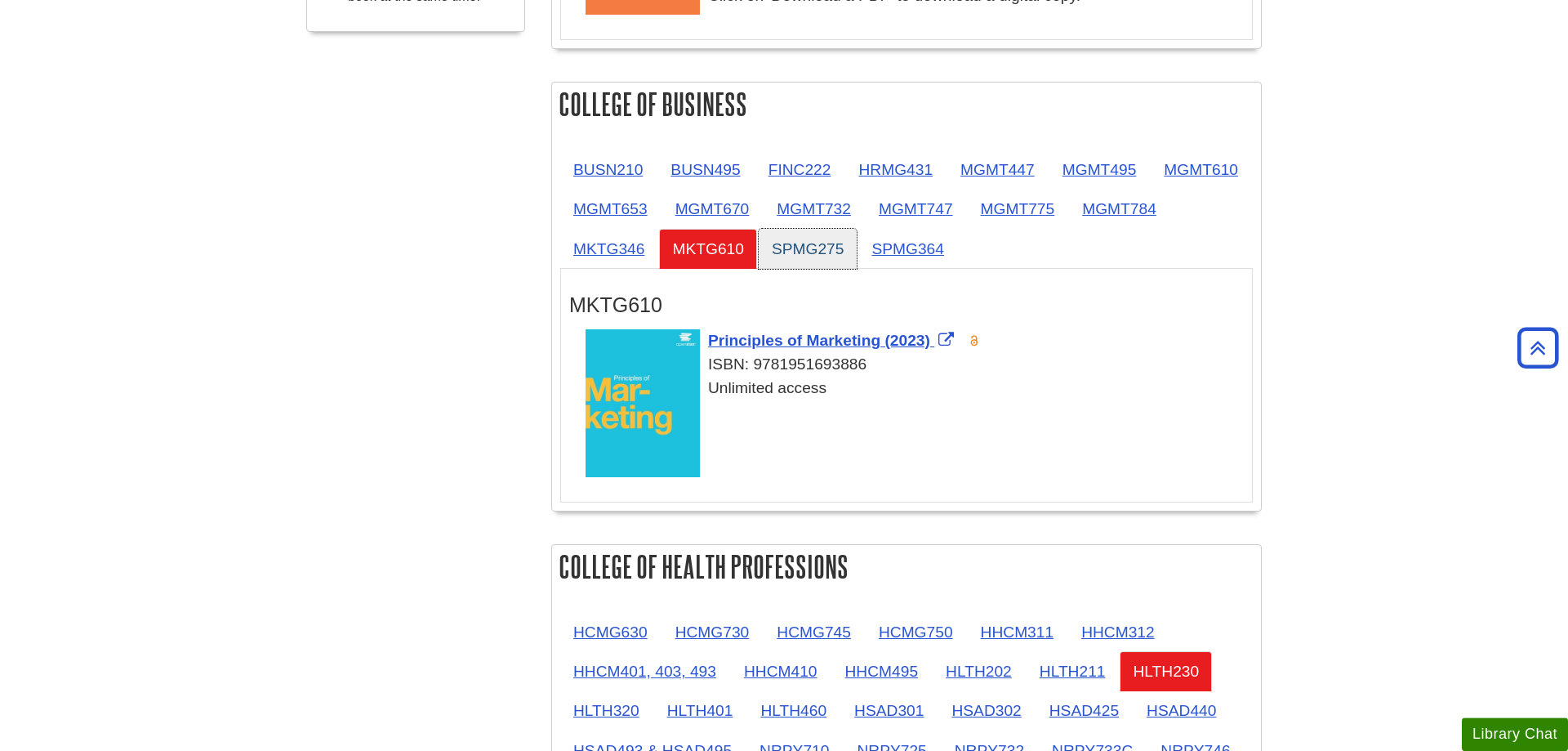
click at [857, 244] on link "SPMG275" at bounding box center [808, 249] width 99 height 40
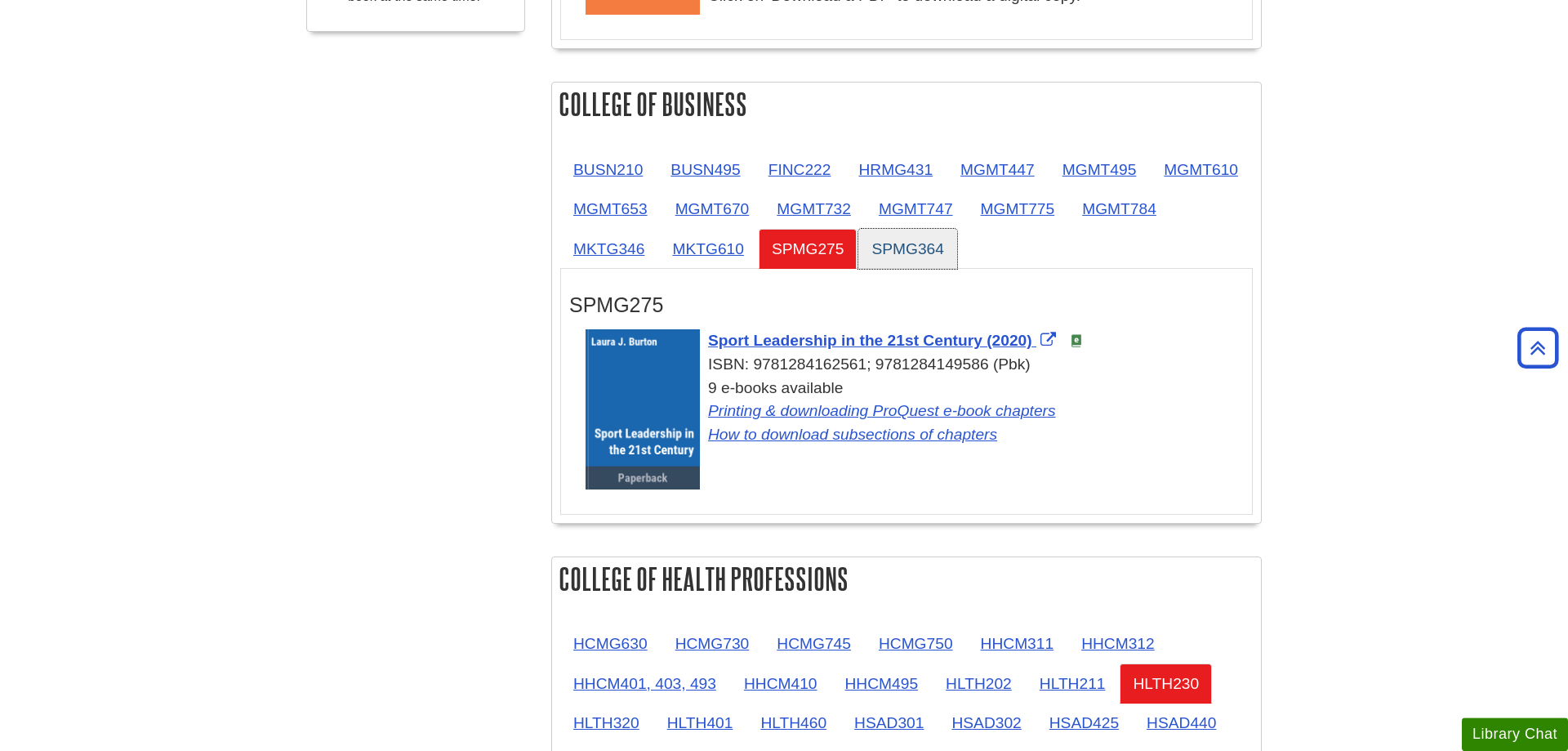
click at [957, 246] on link "SPMG364" at bounding box center [908, 249] width 99 height 40
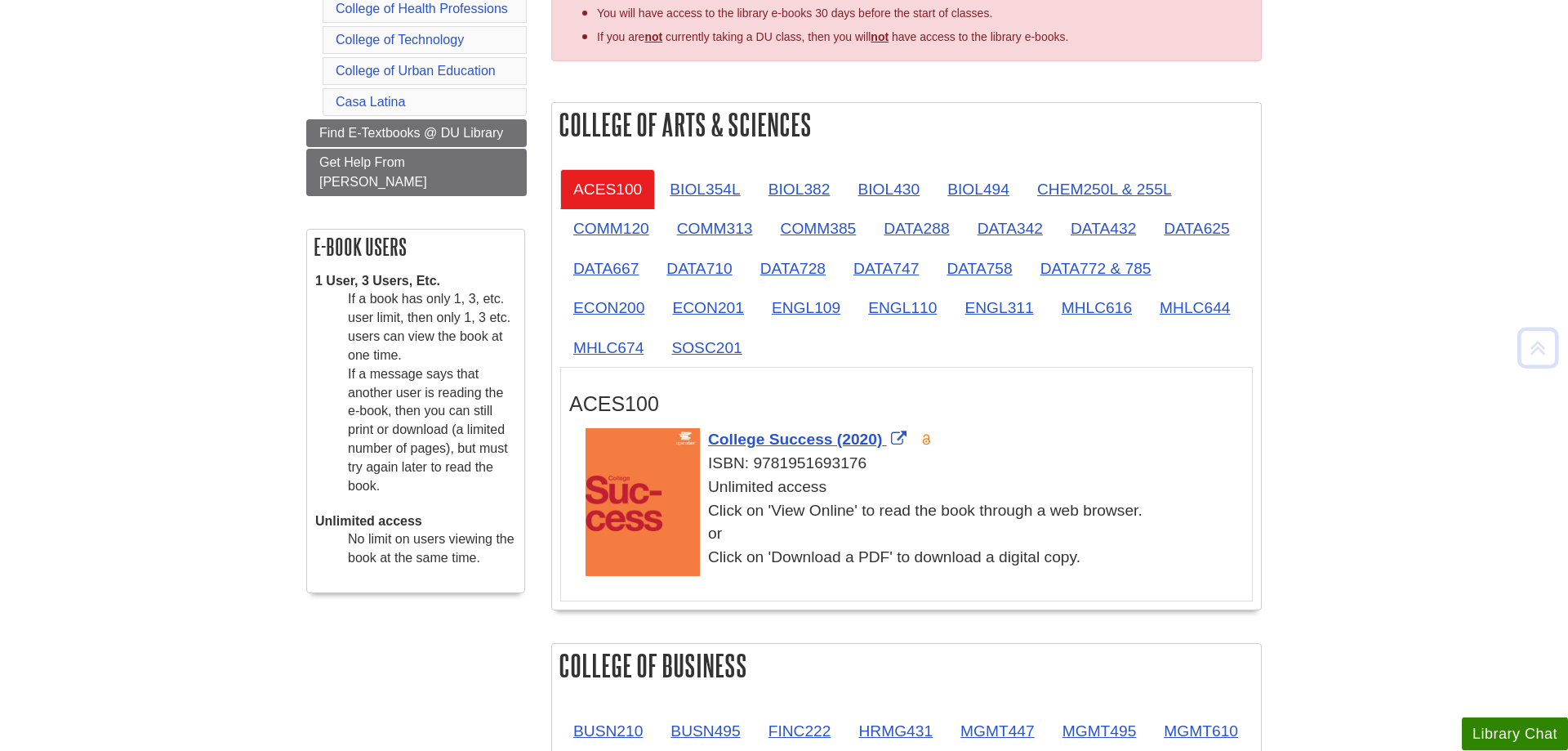
scroll to position [334, 0]
click at [701, 197] on link "BIOL354L" at bounding box center [704, 189] width 96 height 40
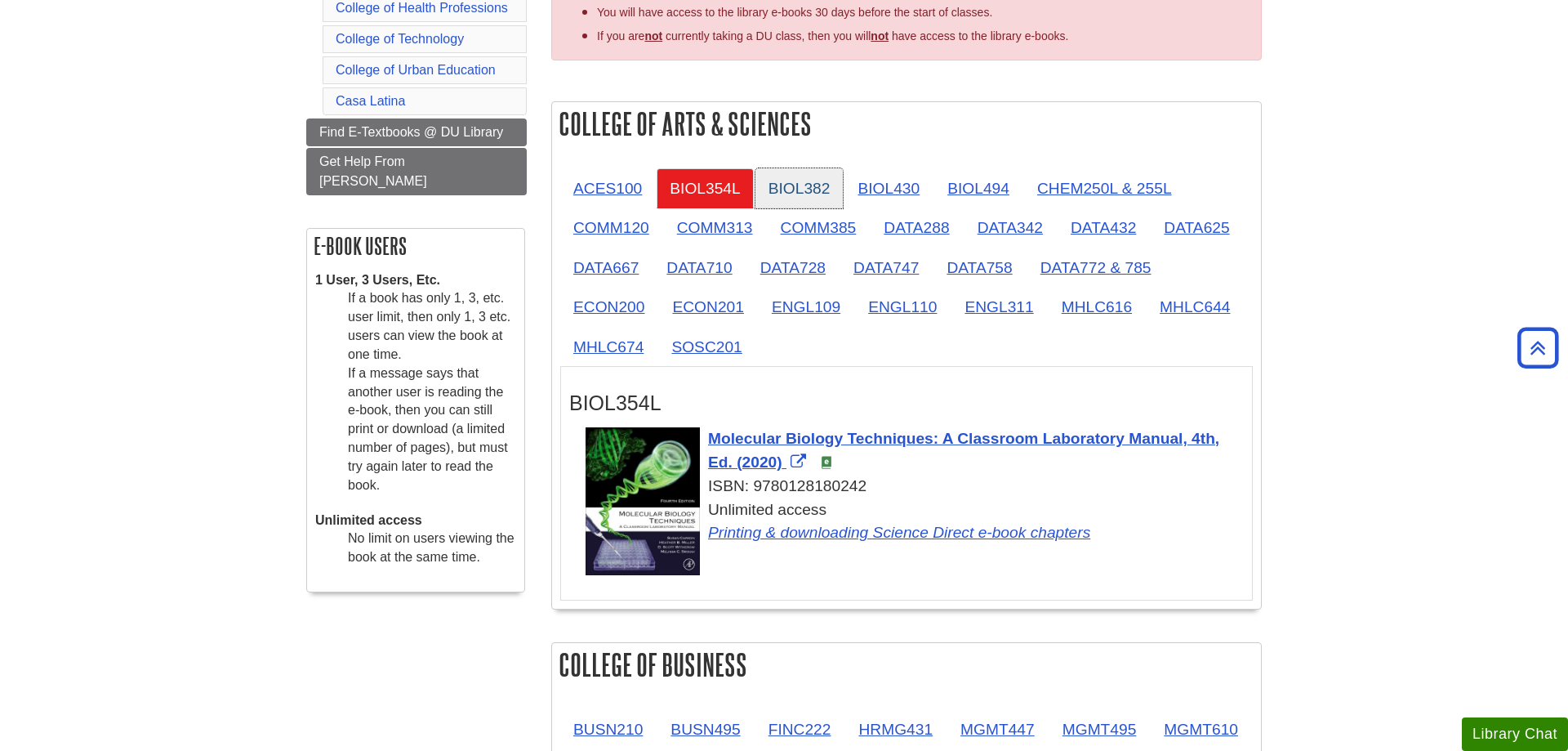
click at [791, 191] on link "BIOL382" at bounding box center [799, 189] width 89 height 40
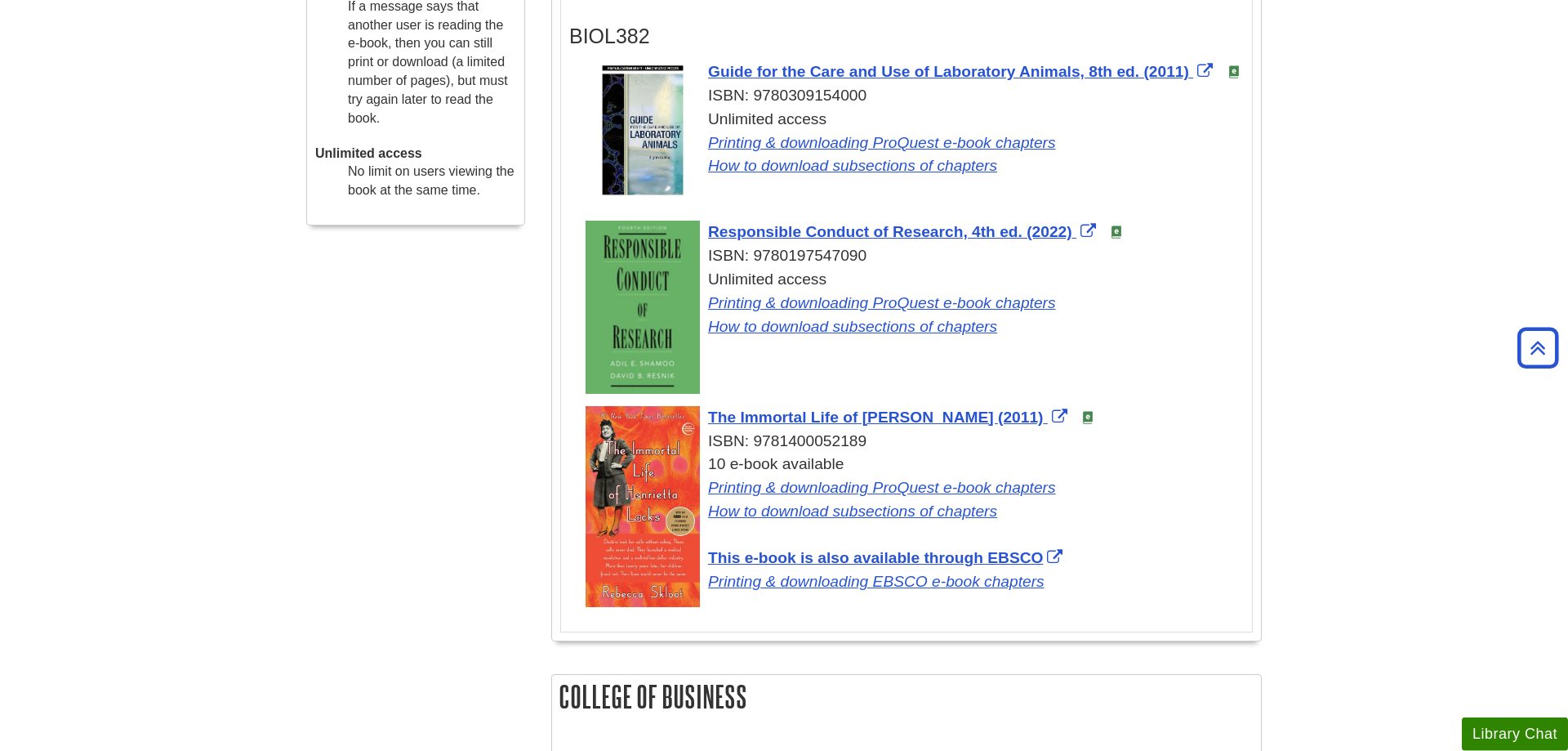
scroll to position [833, 0]
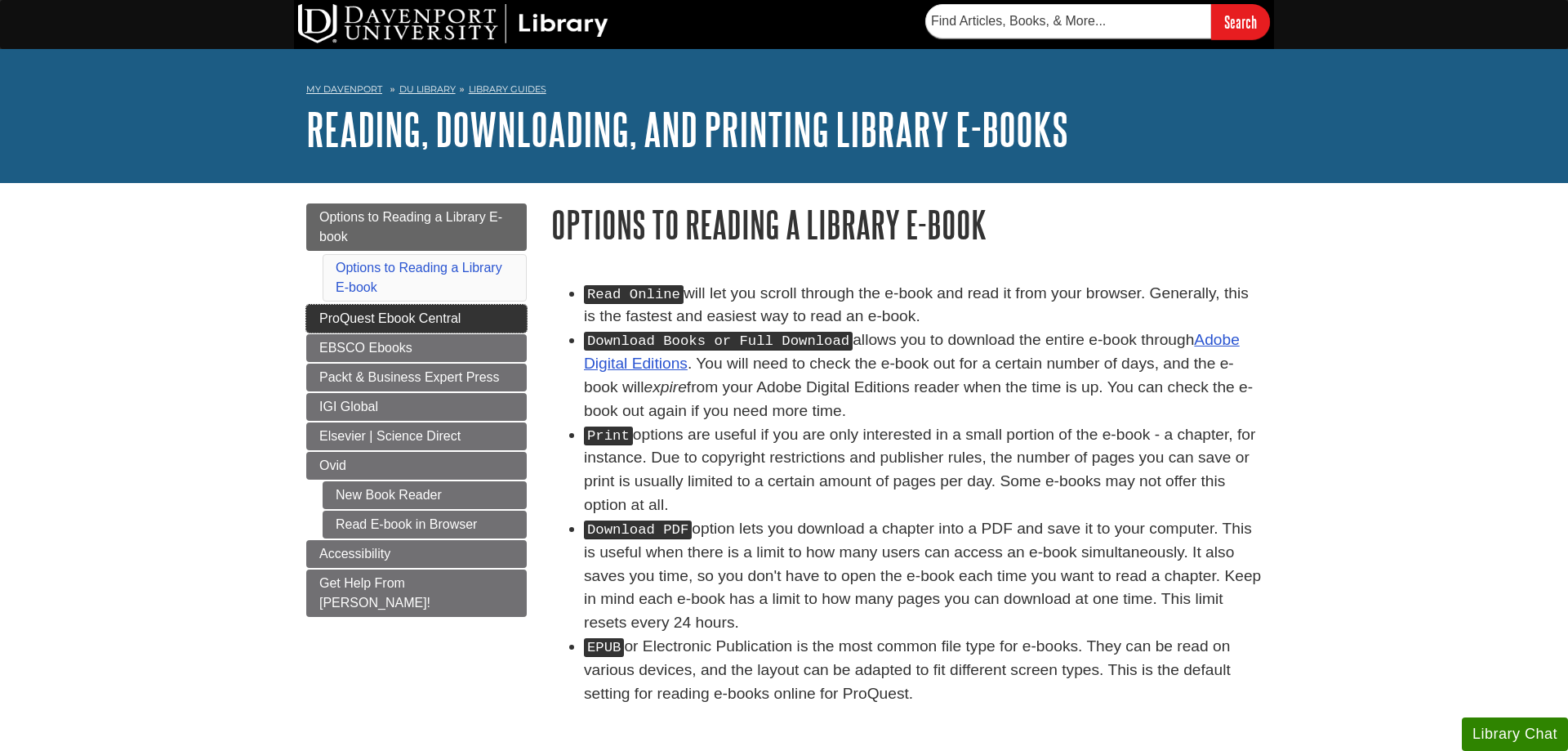
click at [409, 330] on link "ProQuest Ebook Central" at bounding box center [415, 318] width 220 height 28
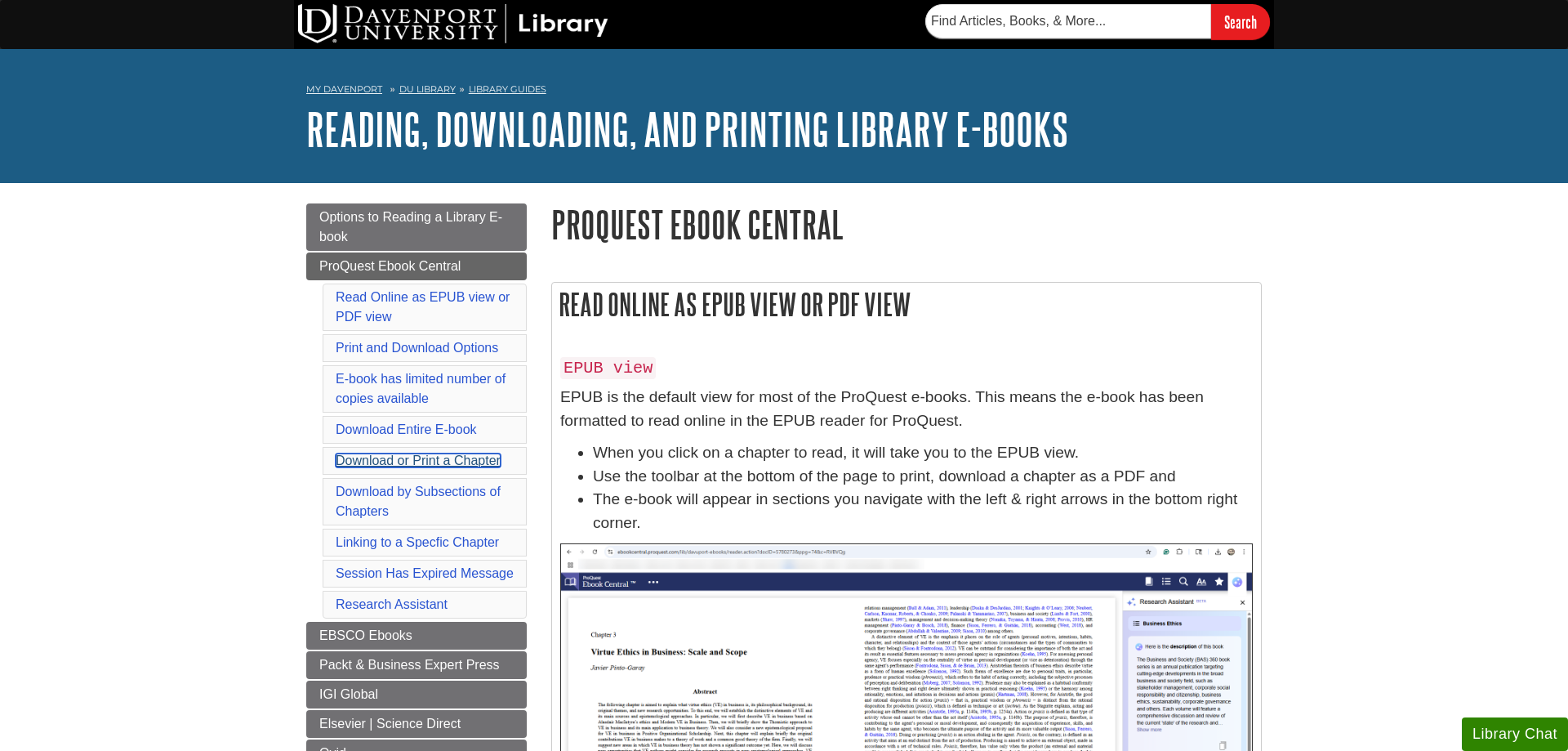
click at [403, 463] on link "Download or Print a Chapter" at bounding box center [417, 460] width 165 height 14
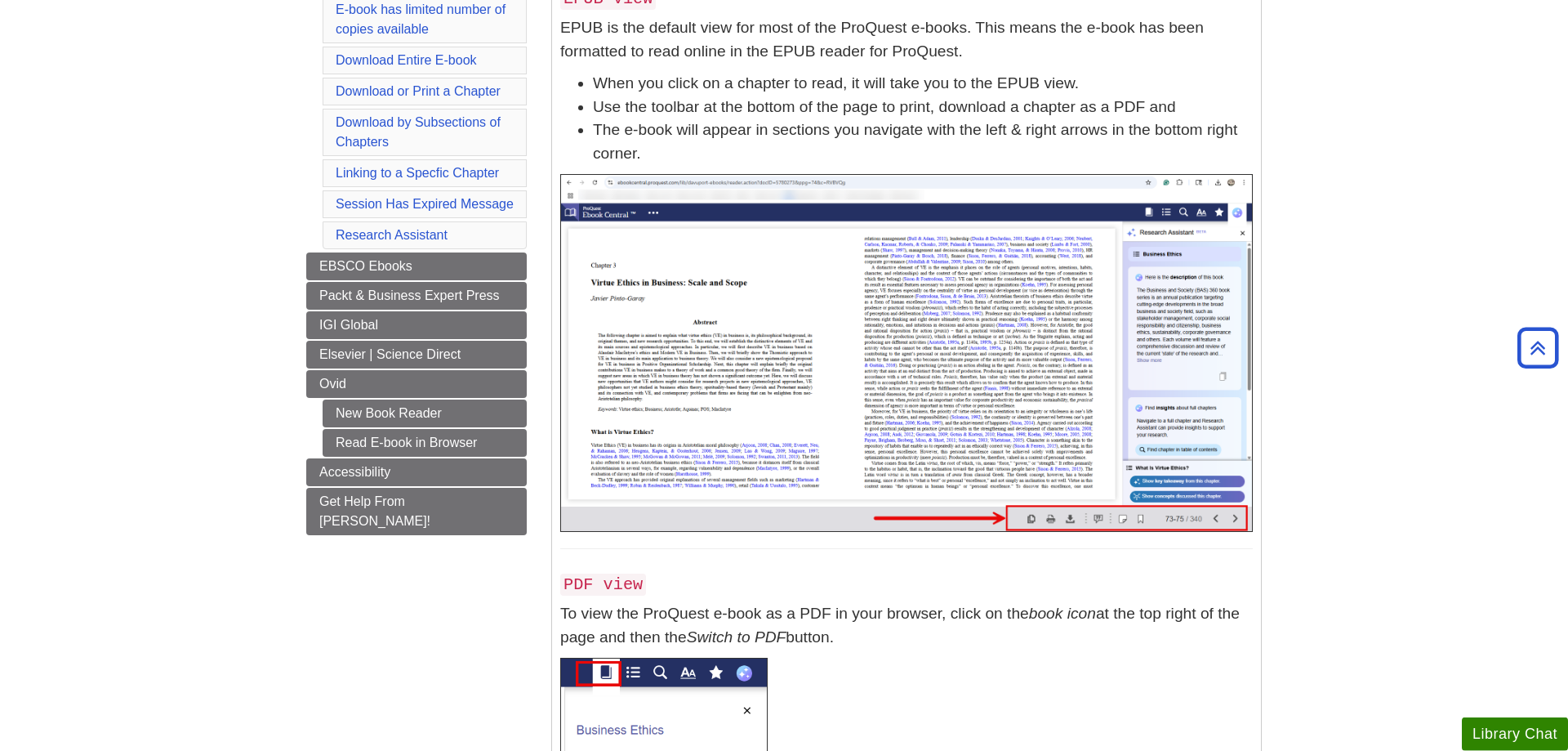
scroll to position [36, 0]
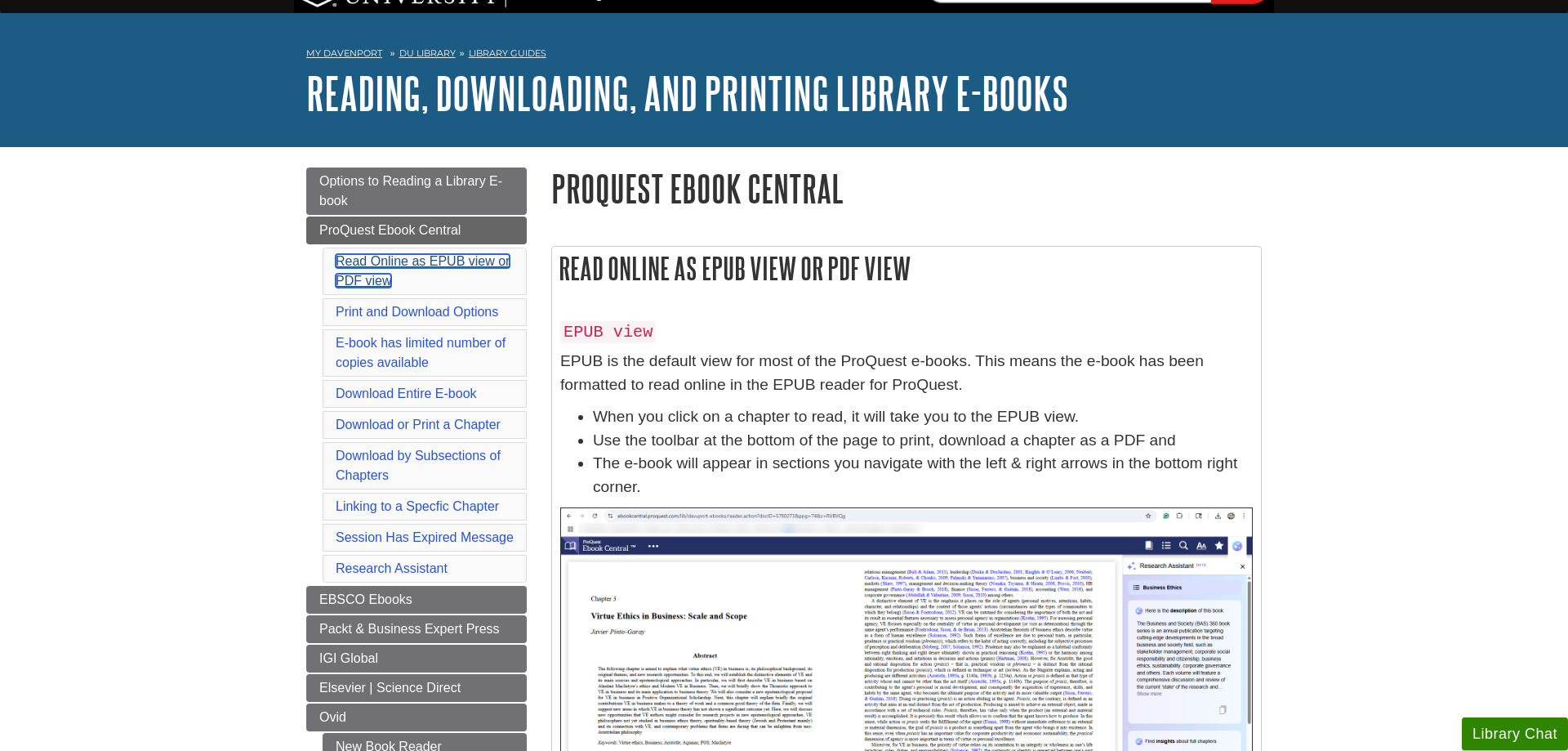
click at [460, 260] on link "Read Online as EPUB view or PDF view" at bounding box center [422, 271] width 174 height 33
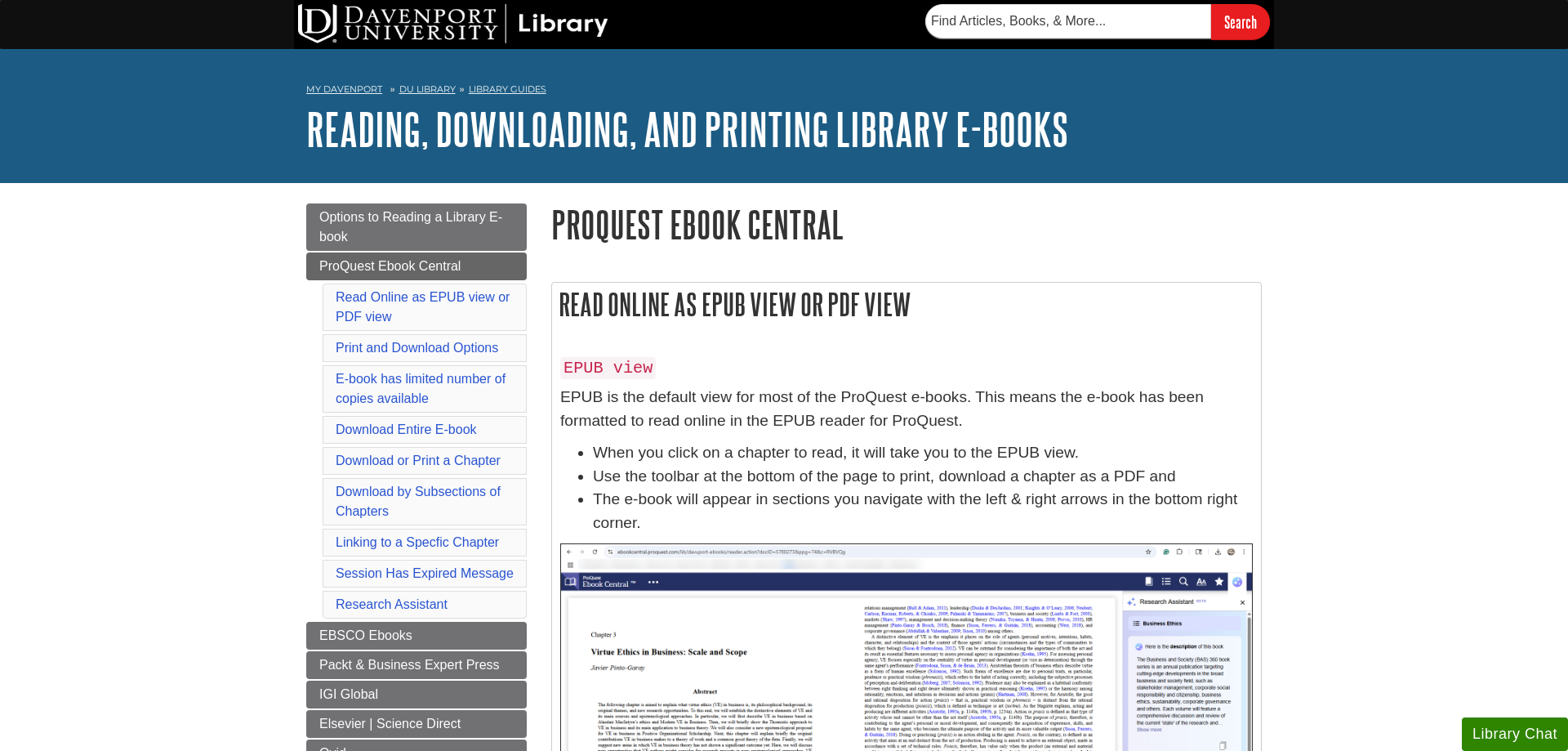
click at [445, 290] on li "Read Online as EPUB view or PDF view" at bounding box center [425, 307] width 204 height 48
click at [362, 300] on link "Read Online as EPUB view or PDF view" at bounding box center [422, 306] width 174 height 33
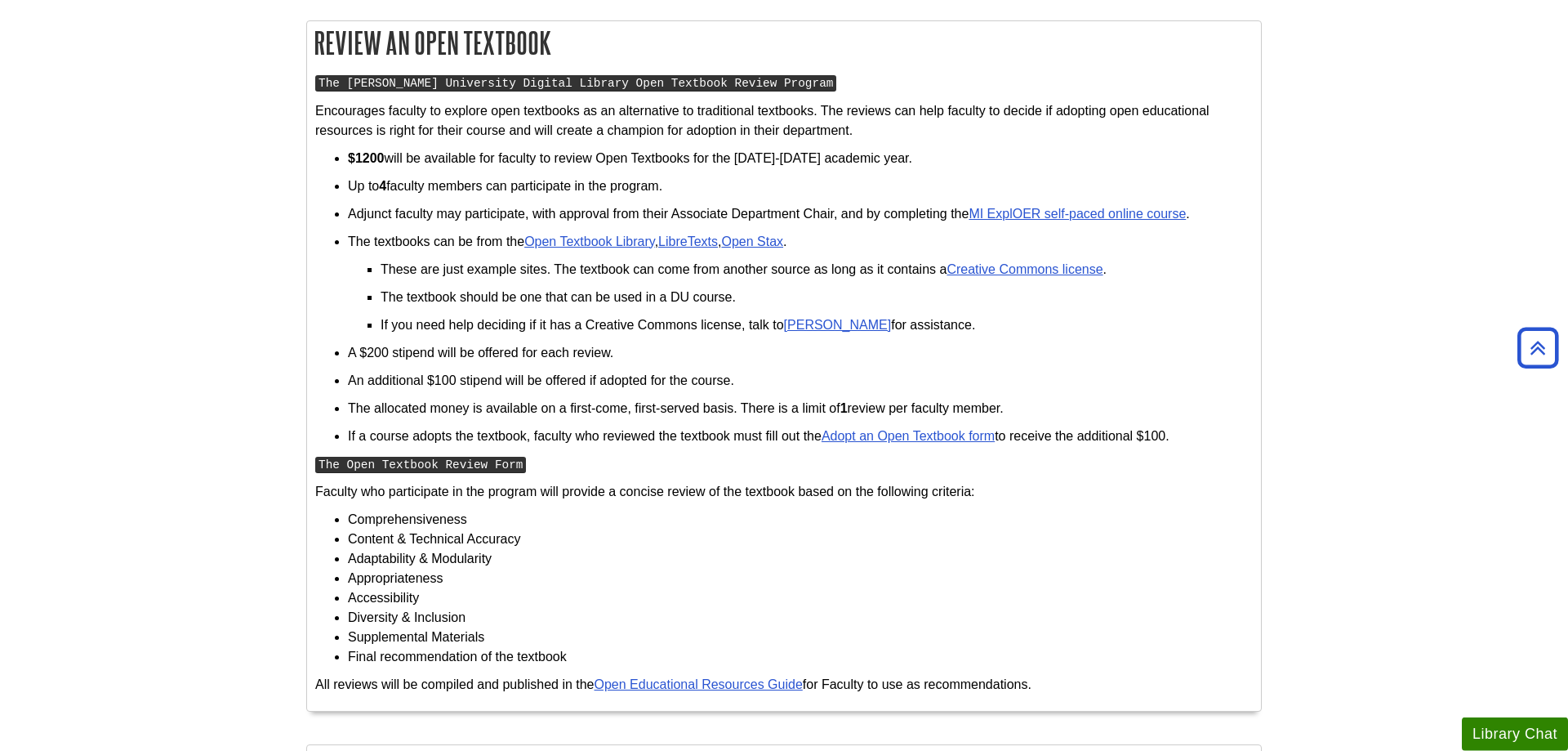
scroll to position [833, 0]
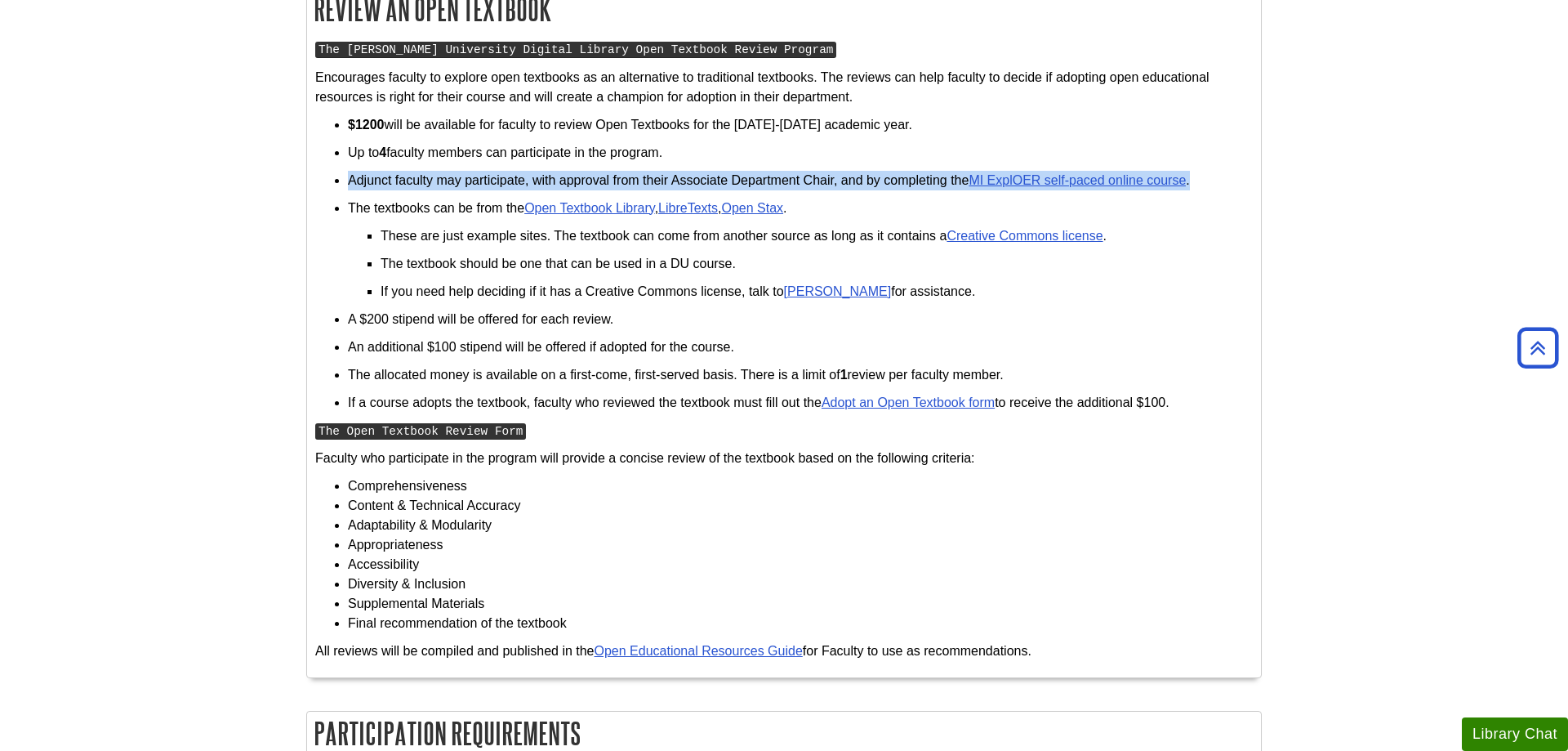
drag, startPoint x: 352, startPoint y: 183, endPoint x: 1197, endPoint y: 177, distance: 845.0
click at [1197, 177] on p "Adjunct faculty may participate, with approval from their Associate Department …" at bounding box center [800, 180] width 905 height 20
copy p "Adjunct faculty may participate, with approval from their Associate Department …"
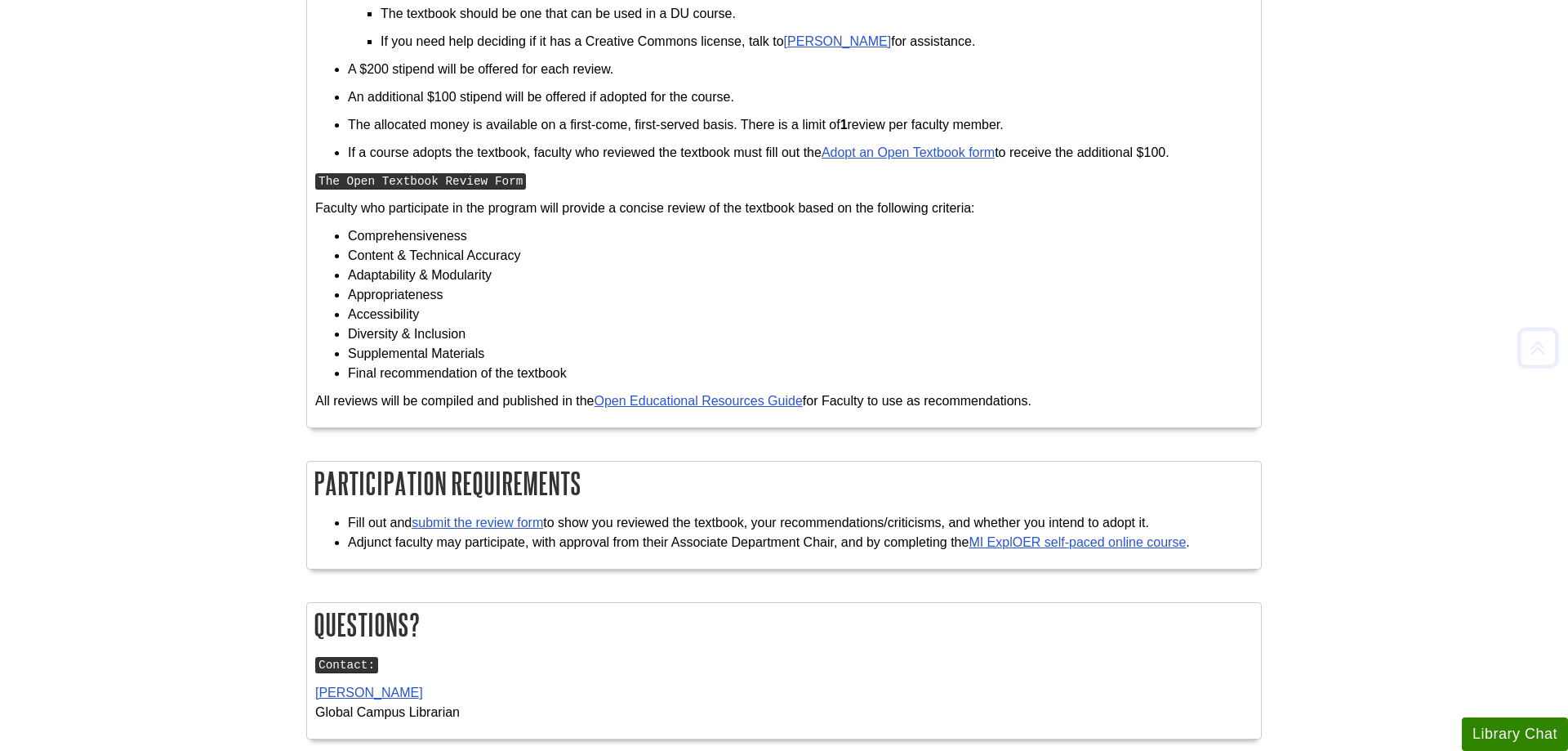
scroll to position [1084, 0]
click at [524, 530] on link "submit the review form" at bounding box center [477, 522] width 131 height 14
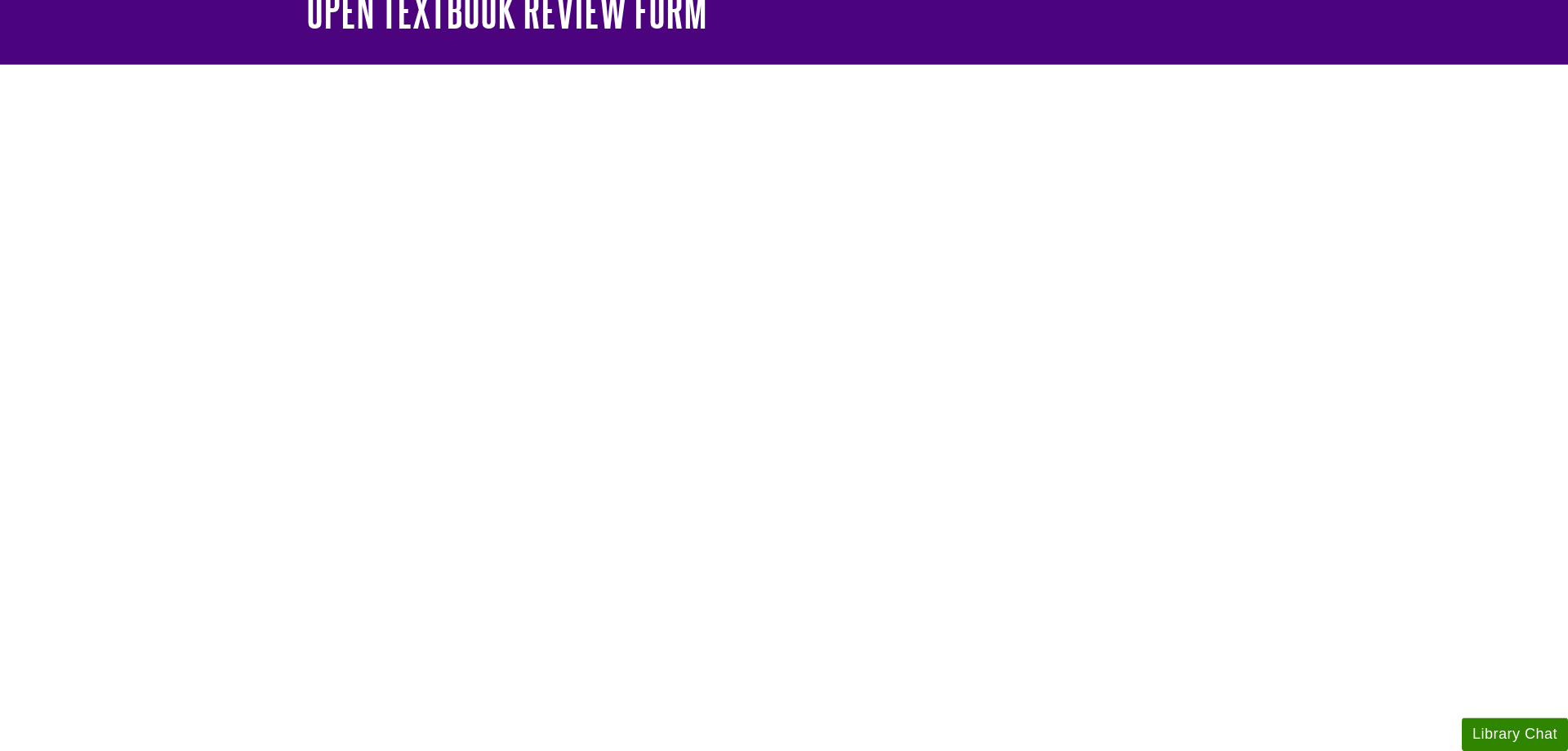
scroll to position [167, 0]
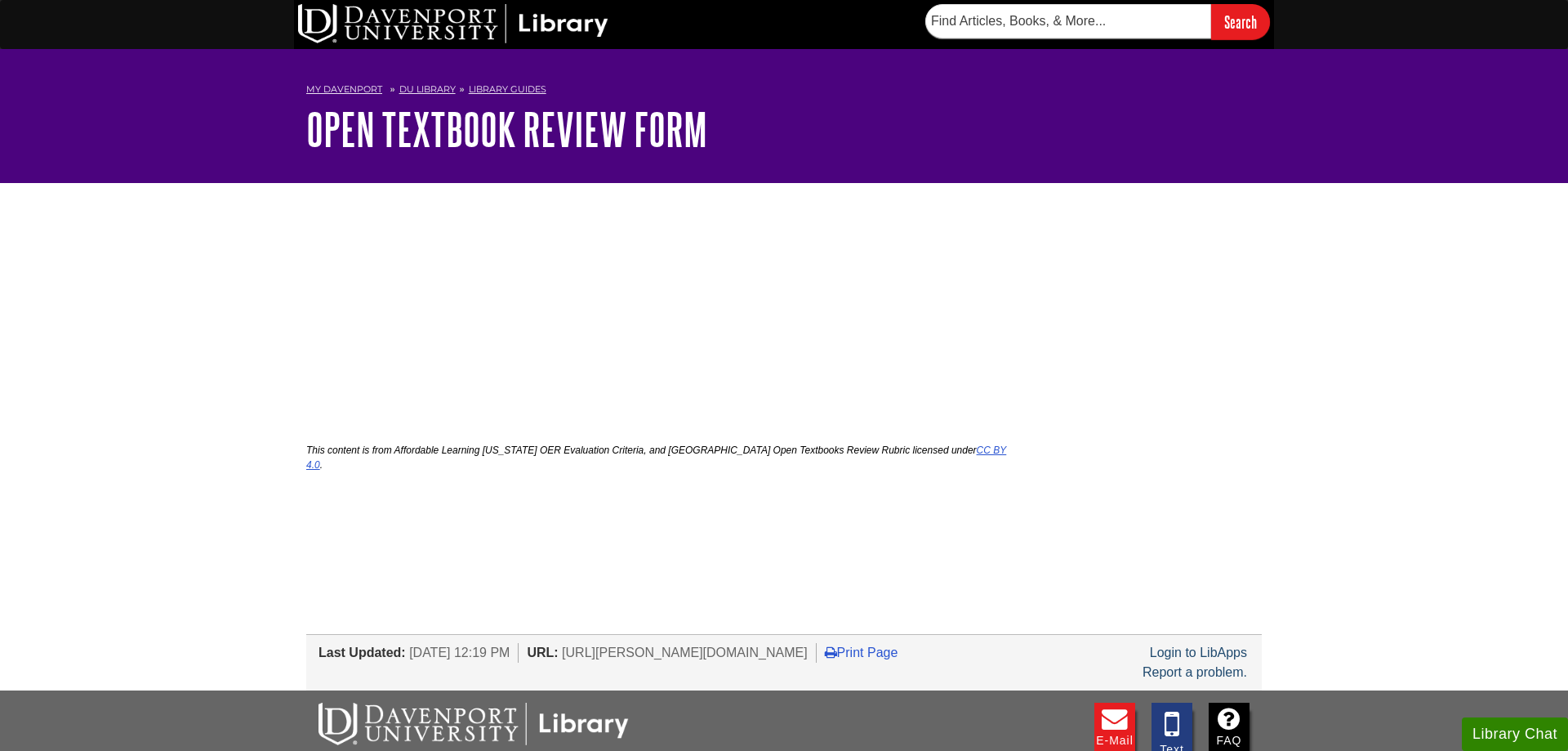
scroll to position [167, 0]
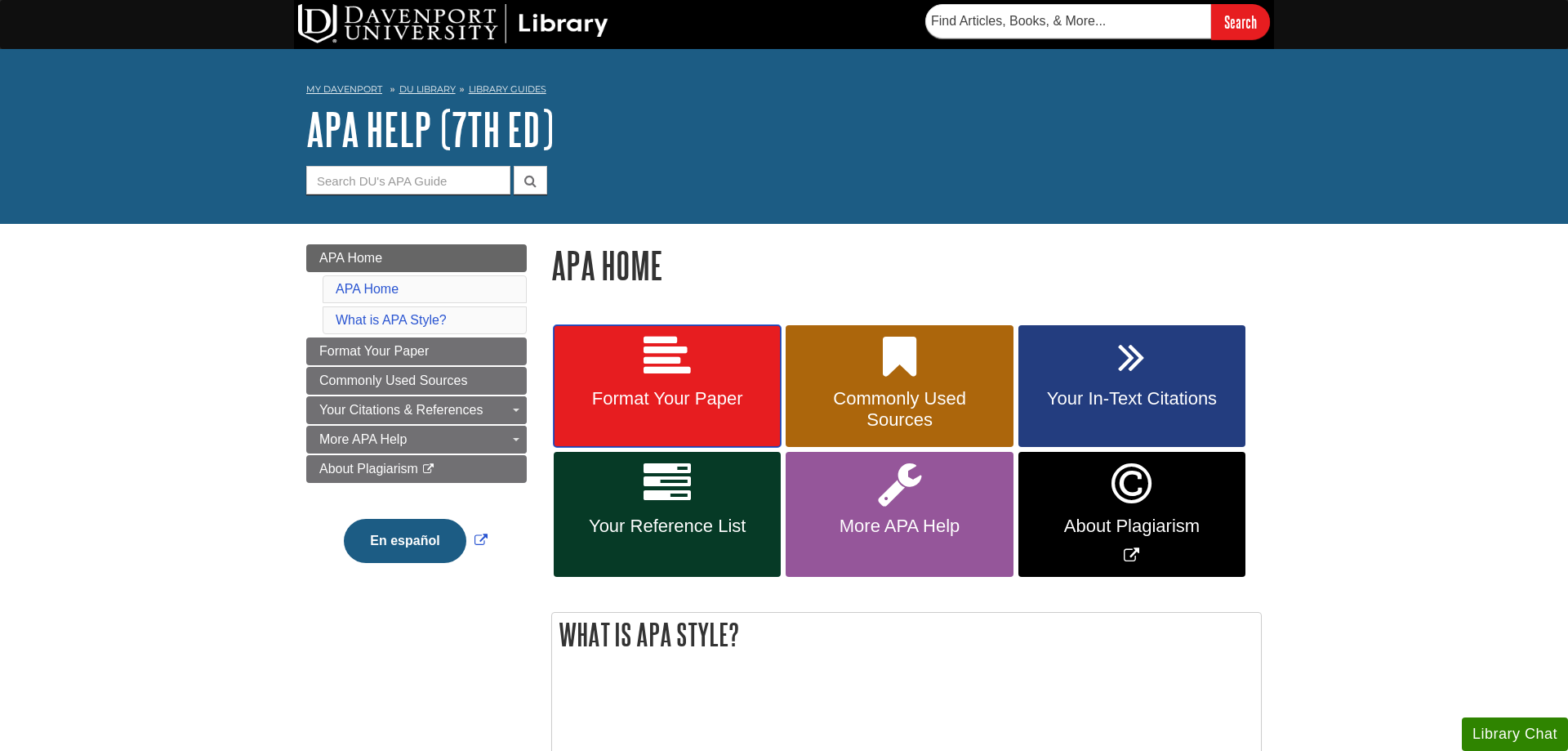
click at [706, 393] on span "Format Your Paper" at bounding box center [667, 398] width 203 height 21
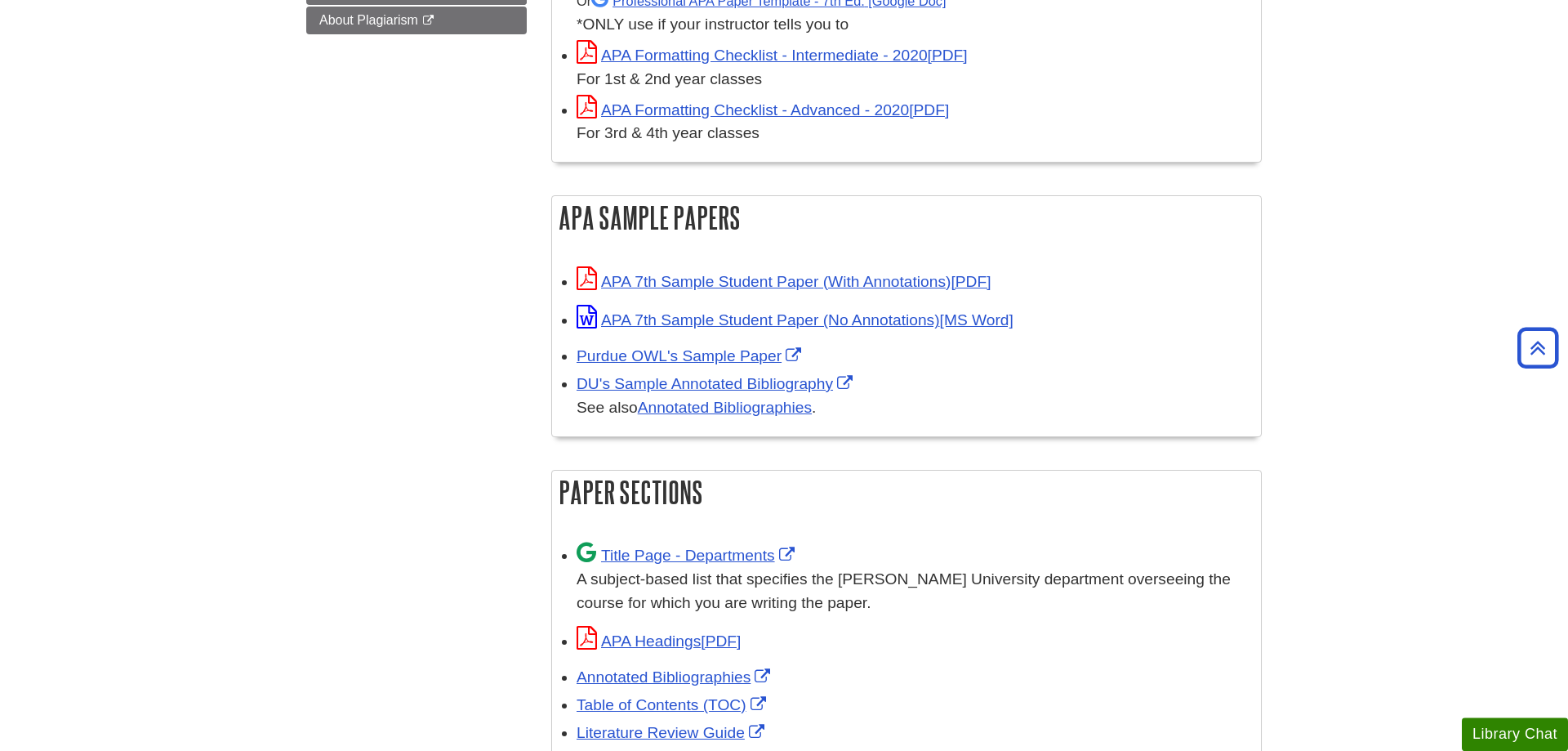
scroll to position [667, 0]
